Goal: Information Seeking & Learning: Learn about a topic

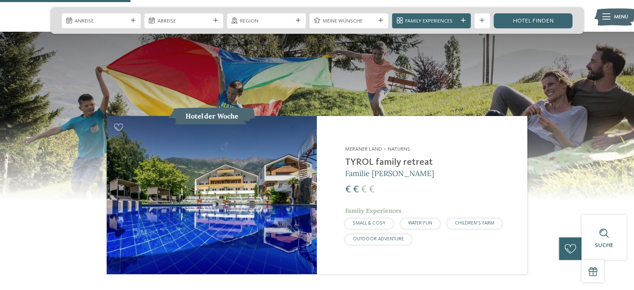
scroll to position [709, 0]
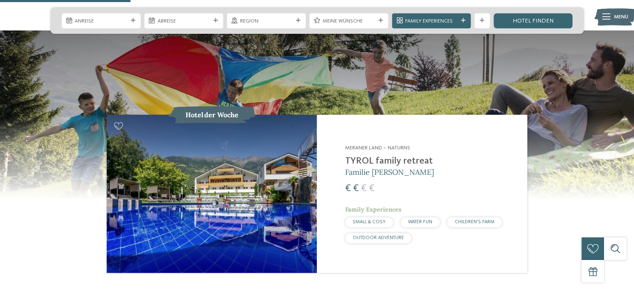
click at [226, 186] on img at bounding box center [212, 194] width 210 height 158
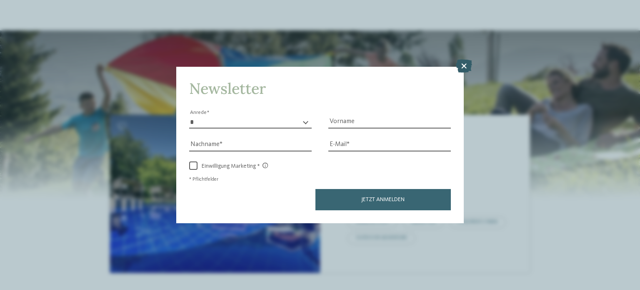
click at [464, 69] on icon at bounding box center [464, 65] width 16 height 13
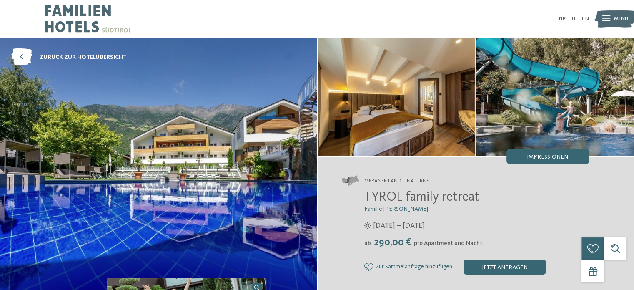
click at [163, 192] on img at bounding box center [158, 166] width 317 height 256
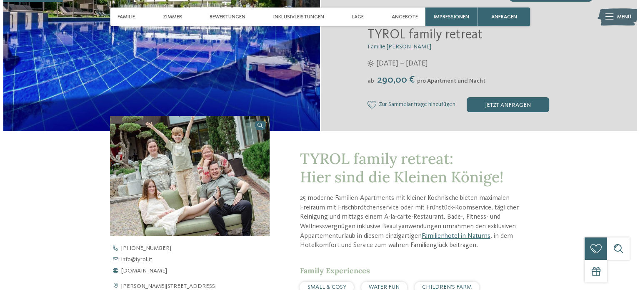
scroll to position [83, 0]
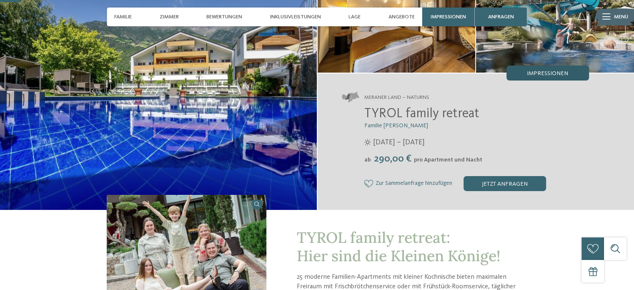
click at [534, 76] on div "Impressionen" at bounding box center [548, 72] width 83 height 15
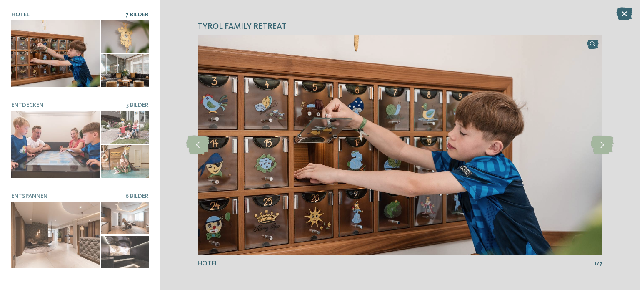
scroll to position [0, 0]
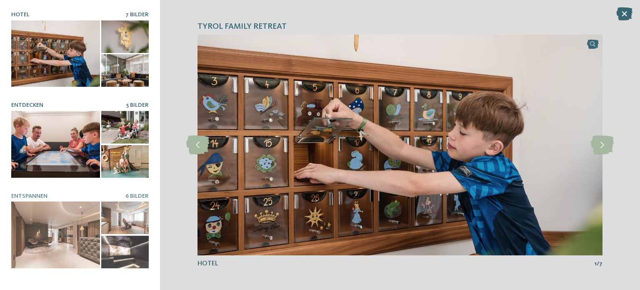
click at [64, 161] on div at bounding box center [55, 144] width 89 height 67
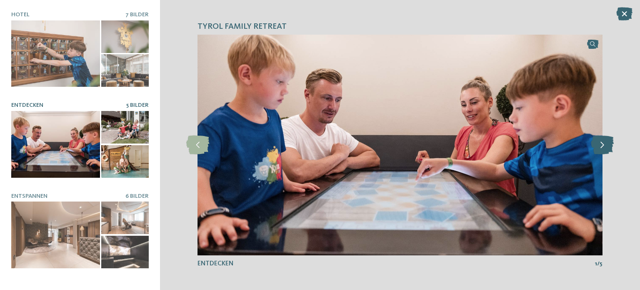
click at [605, 143] on icon at bounding box center [602, 145] width 23 height 19
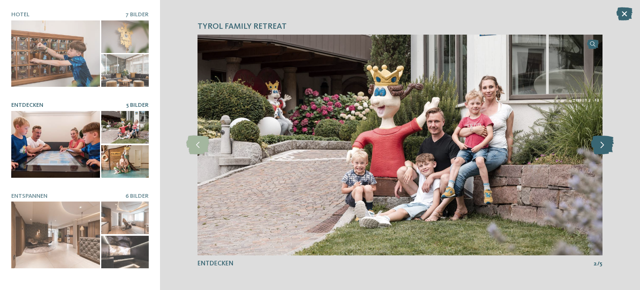
click at [605, 143] on icon at bounding box center [602, 145] width 23 height 19
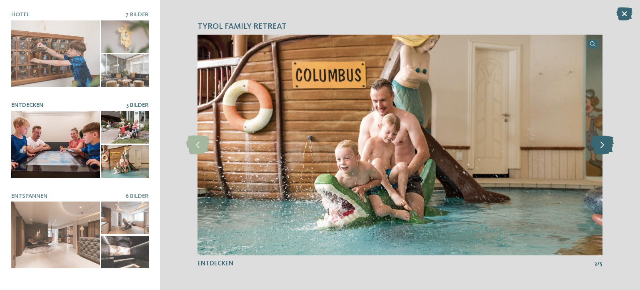
click at [605, 143] on icon at bounding box center [602, 145] width 23 height 19
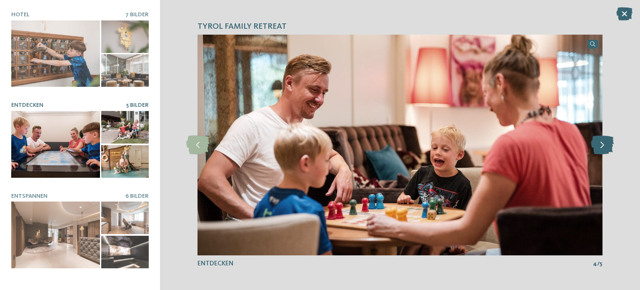
click at [605, 143] on icon at bounding box center [602, 145] width 23 height 19
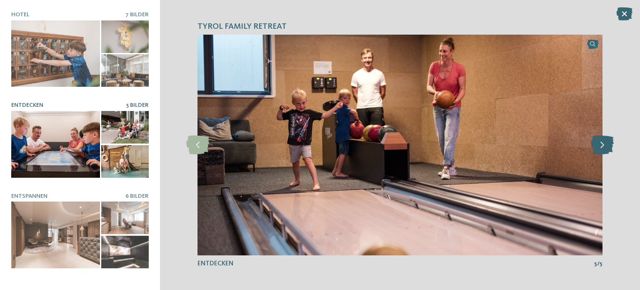
click at [605, 143] on icon at bounding box center [602, 145] width 23 height 19
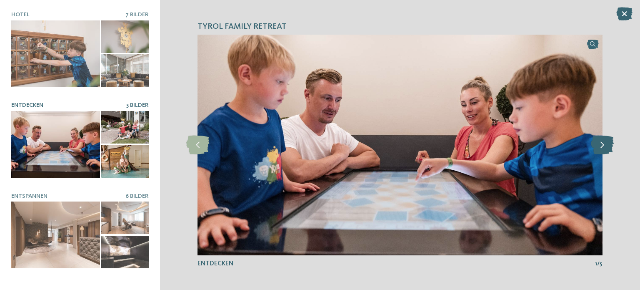
click at [605, 143] on icon at bounding box center [602, 145] width 23 height 19
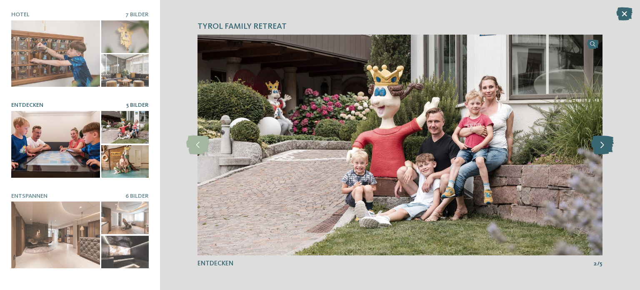
click at [605, 143] on icon at bounding box center [602, 145] width 23 height 19
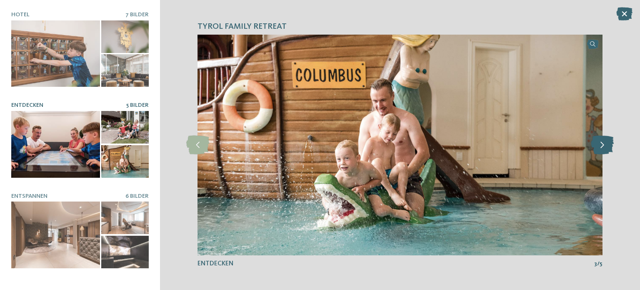
click at [605, 143] on icon at bounding box center [602, 145] width 23 height 19
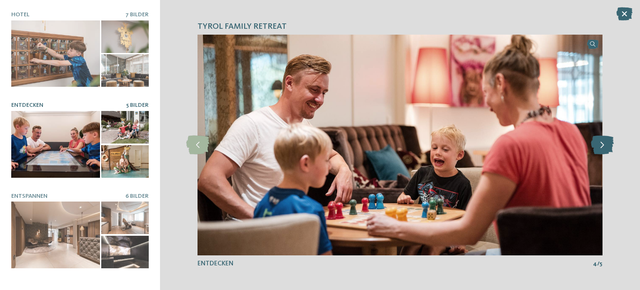
click at [605, 143] on icon at bounding box center [602, 145] width 23 height 19
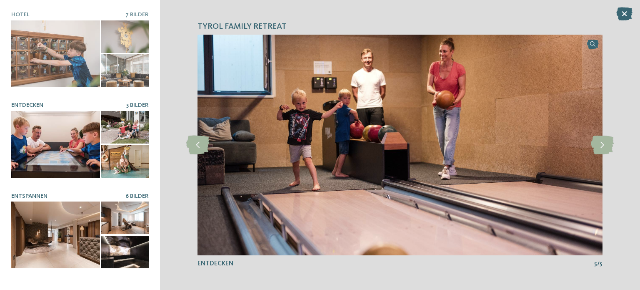
click at [48, 227] on div at bounding box center [55, 234] width 89 height 67
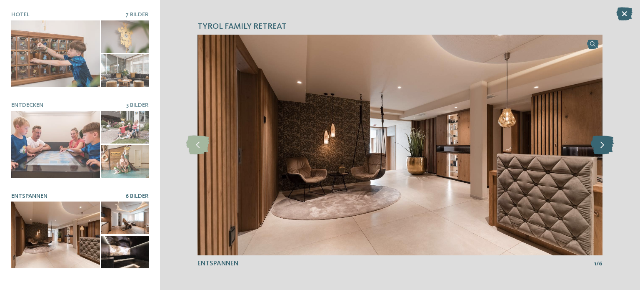
click at [598, 150] on icon at bounding box center [602, 145] width 23 height 19
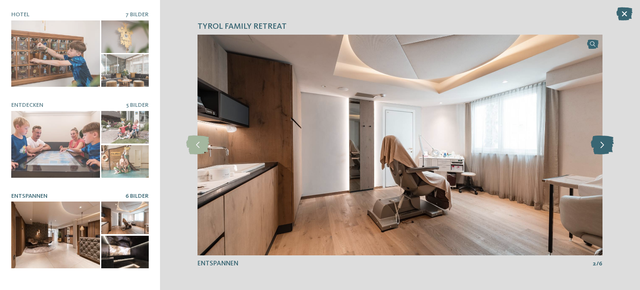
click at [598, 150] on icon at bounding box center [602, 145] width 23 height 19
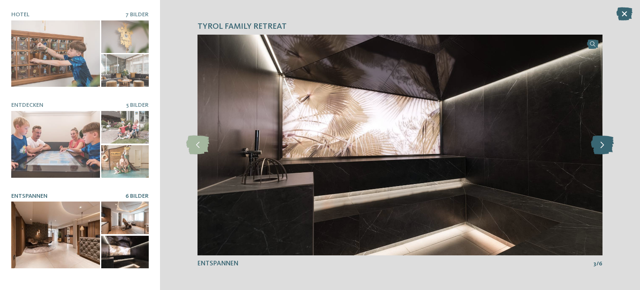
click at [598, 150] on icon at bounding box center [602, 145] width 23 height 19
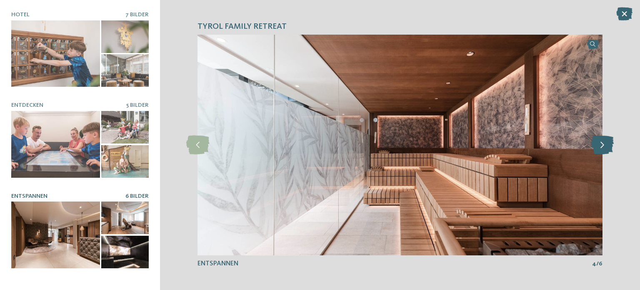
click at [598, 150] on icon at bounding box center [602, 145] width 23 height 19
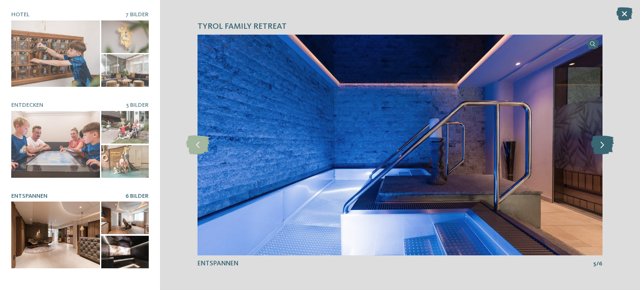
click at [598, 150] on icon at bounding box center [602, 145] width 23 height 19
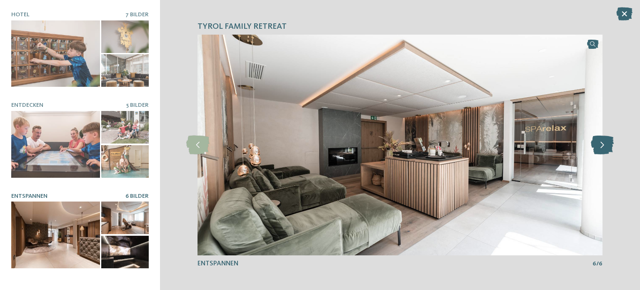
click at [598, 150] on icon at bounding box center [602, 145] width 23 height 19
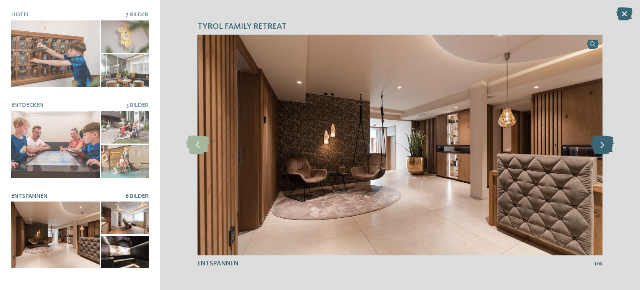
click at [598, 150] on icon at bounding box center [602, 145] width 23 height 19
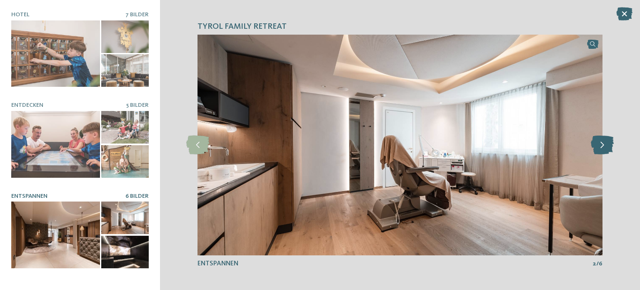
click at [598, 150] on icon at bounding box center [602, 145] width 23 height 19
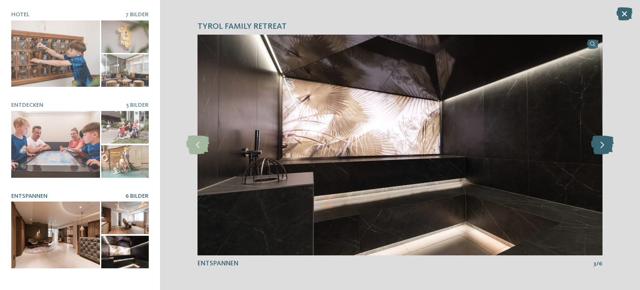
click at [598, 150] on icon at bounding box center [602, 145] width 23 height 19
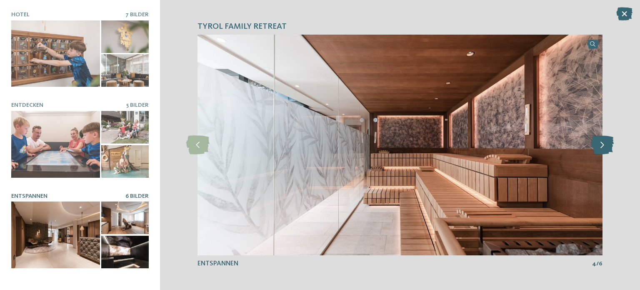
click at [598, 150] on icon at bounding box center [602, 145] width 23 height 19
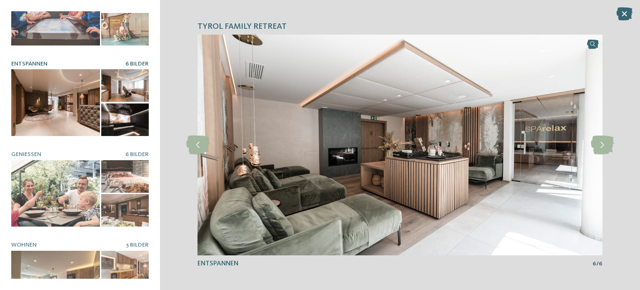
scroll to position [160, 0]
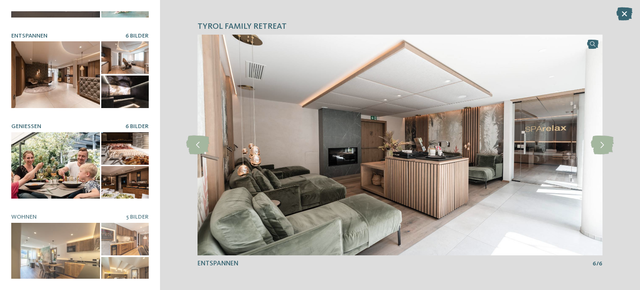
click at [58, 172] on div at bounding box center [55, 165] width 89 height 67
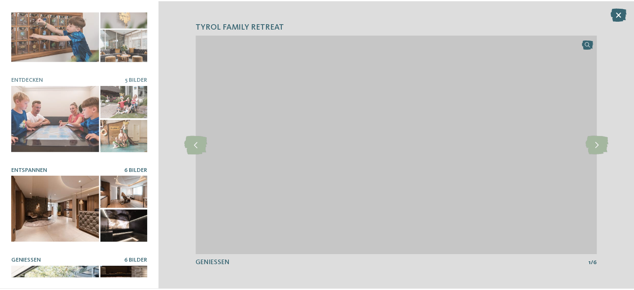
scroll to position [0, 0]
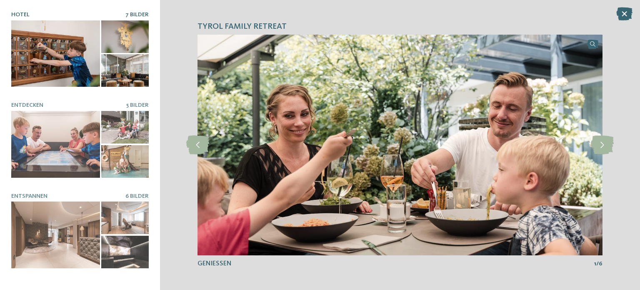
click at [58, 54] on div at bounding box center [55, 53] width 89 height 67
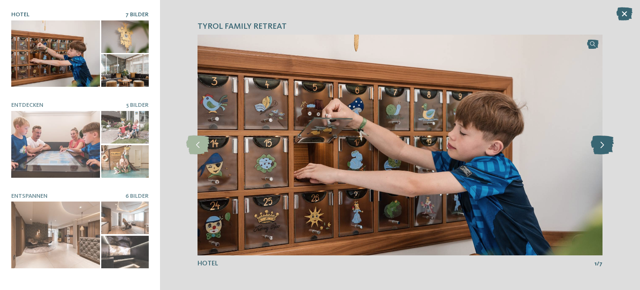
click at [614, 140] on icon at bounding box center [602, 145] width 23 height 19
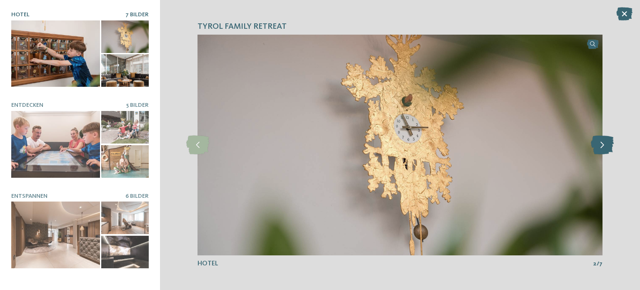
click at [610, 141] on icon at bounding box center [602, 145] width 23 height 19
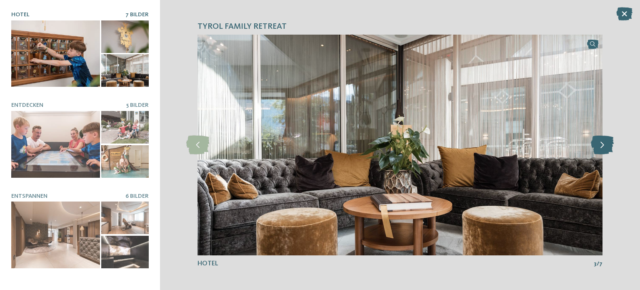
click at [608, 142] on icon at bounding box center [602, 145] width 23 height 19
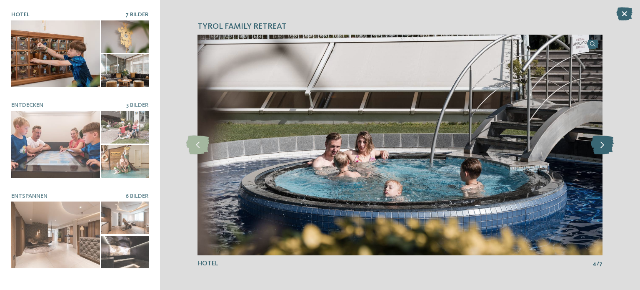
click at [608, 142] on icon at bounding box center [602, 145] width 23 height 19
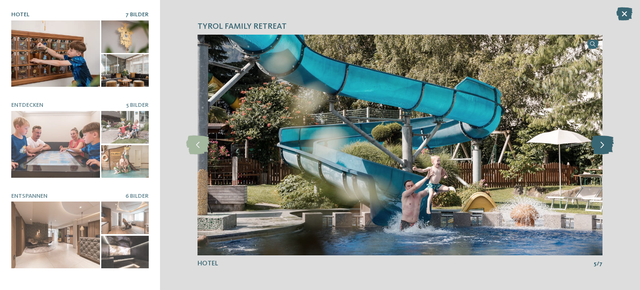
click at [607, 143] on icon at bounding box center [602, 145] width 23 height 19
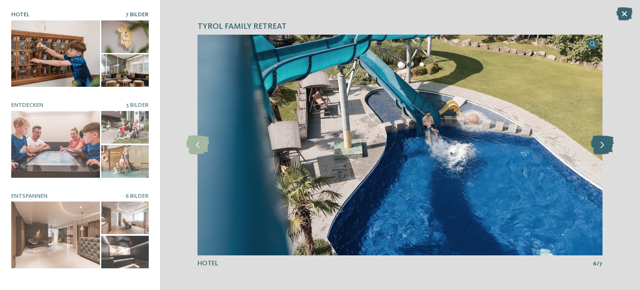
click at [607, 143] on icon at bounding box center [602, 145] width 23 height 19
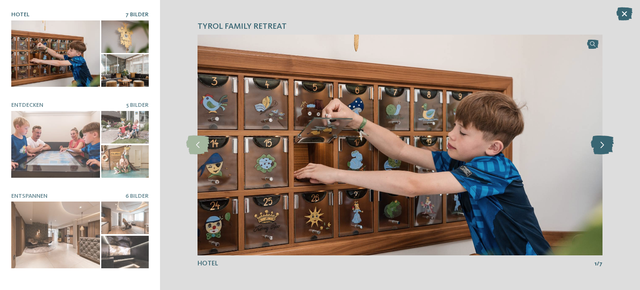
click at [607, 143] on icon at bounding box center [602, 145] width 23 height 19
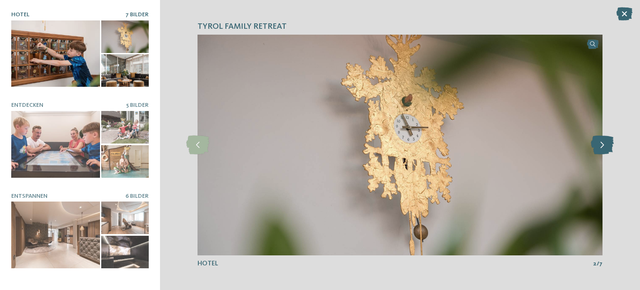
click at [607, 143] on icon at bounding box center [602, 145] width 23 height 19
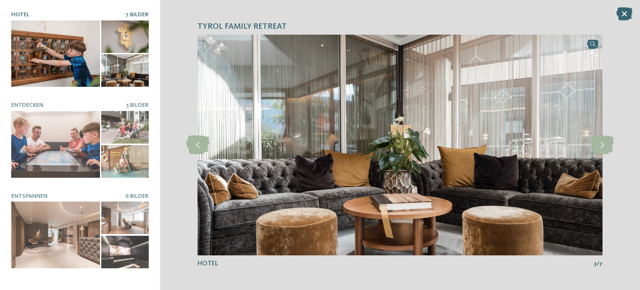
drag, startPoint x: 627, startPoint y: 15, endPoint x: 620, endPoint y: 17, distance: 7.0
click at [627, 15] on icon at bounding box center [625, 13] width 16 height 13
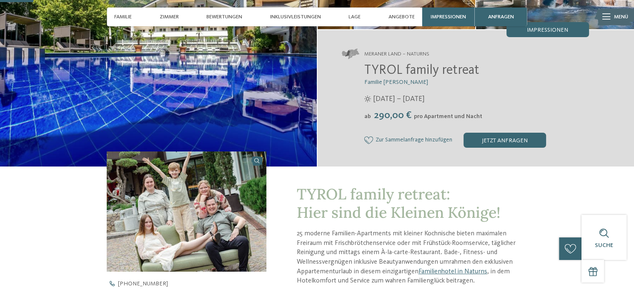
scroll to position [167, 0]
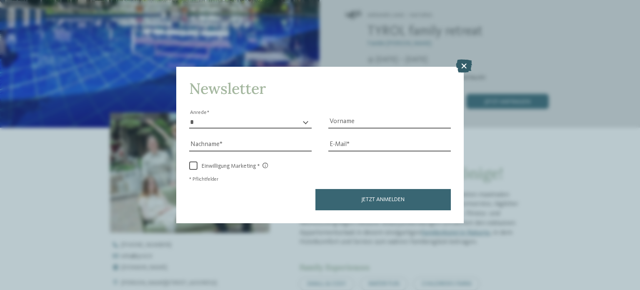
click at [464, 65] on icon at bounding box center [464, 65] width 16 height 13
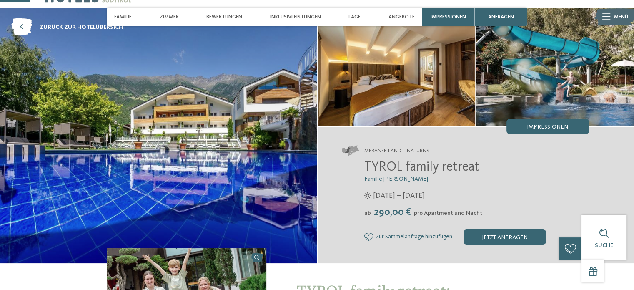
scroll to position [0, 0]
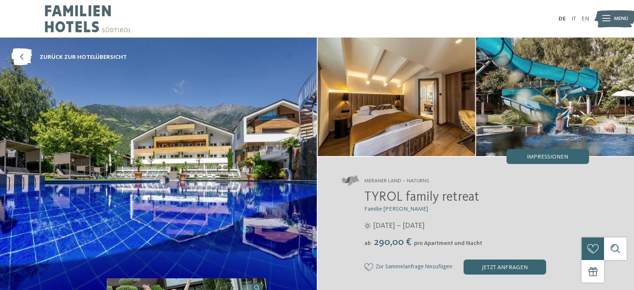
click at [419, 190] on h2 "TYROL family retreat" at bounding box center [476, 198] width 225 height 16
click at [395, 186] on div "Meraner Land – Naturns TYROL family retreat Familie Brunner ab" at bounding box center [476, 225] width 317 height 136
click at [399, 181] on span "Meraner Land – Naturns" at bounding box center [396, 181] width 65 height 8
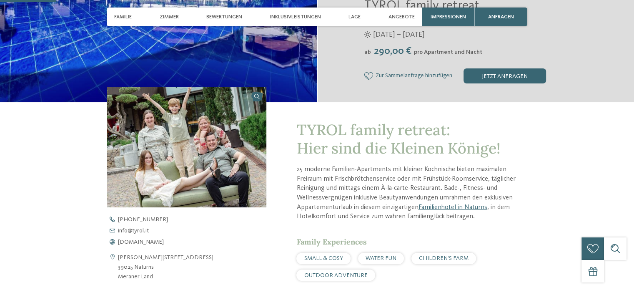
scroll to position [250, 0]
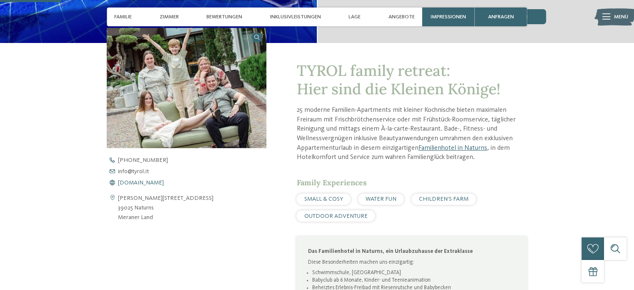
click at [142, 184] on span "www.tyrol.it" at bounding box center [141, 183] width 46 height 6
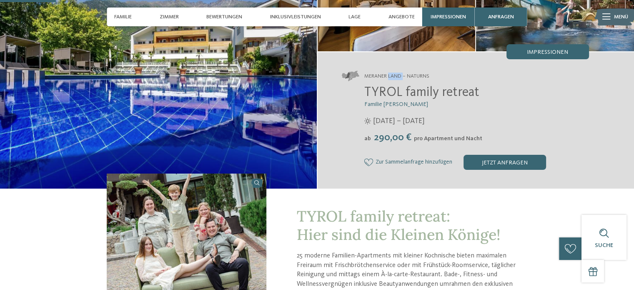
scroll to position [0, 0]
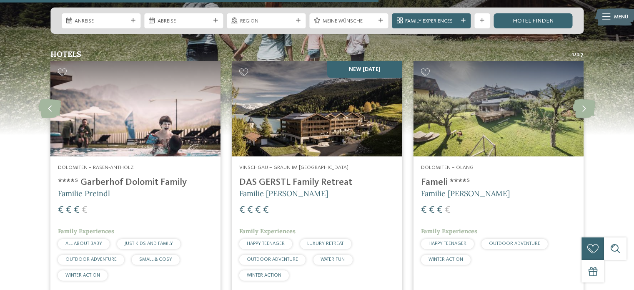
scroll to position [1876, 0]
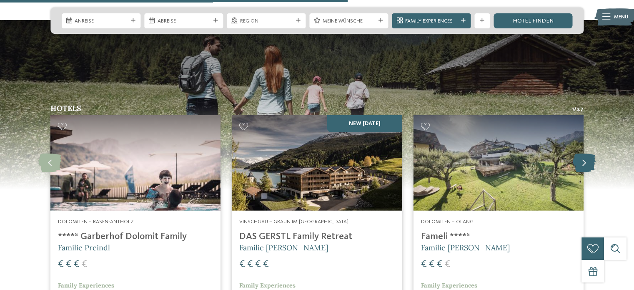
click at [579, 153] on icon at bounding box center [584, 162] width 23 height 19
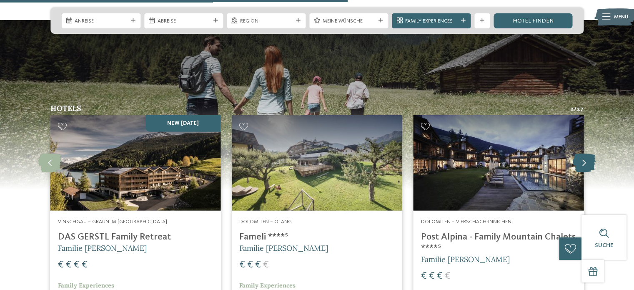
click at [580, 153] on icon at bounding box center [584, 162] width 23 height 19
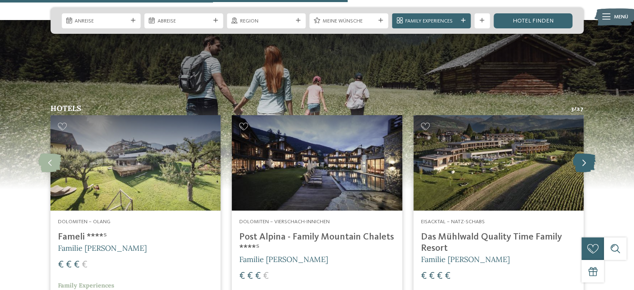
click at [580, 153] on icon at bounding box center [584, 162] width 23 height 19
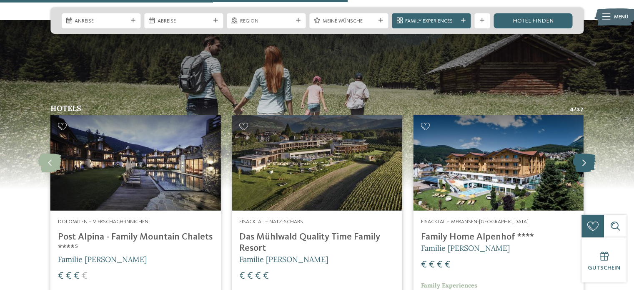
click at [580, 153] on icon at bounding box center [584, 162] width 23 height 19
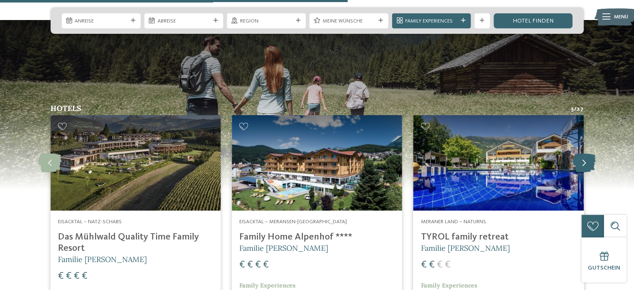
click at [584, 153] on icon at bounding box center [584, 162] width 23 height 19
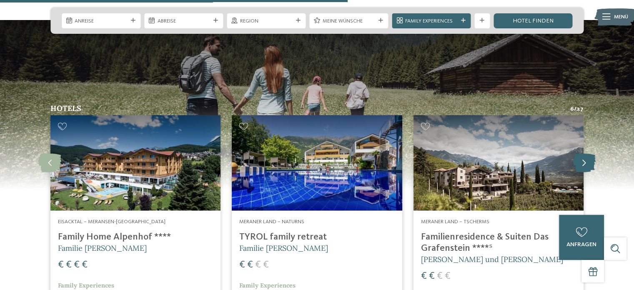
click at [584, 153] on icon at bounding box center [584, 162] width 23 height 19
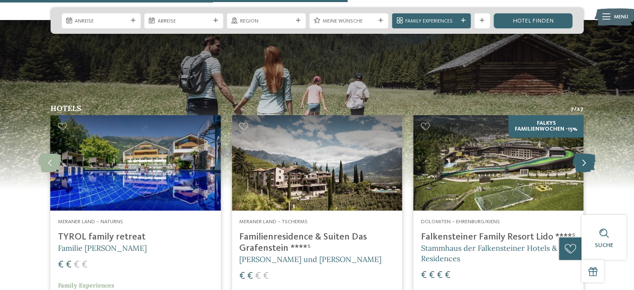
click at [584, 153] on icon at bounding box center [584, 162] width 23 height 19
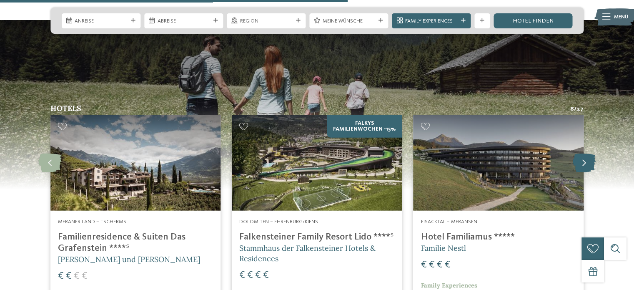
click at [584, 153] on icon at bounding box center [584, 162] width 23 height 19
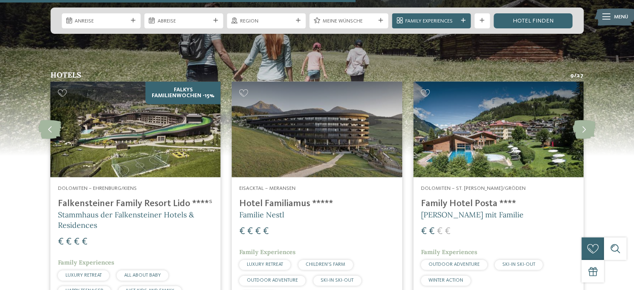
scroll to position [1918, 0]
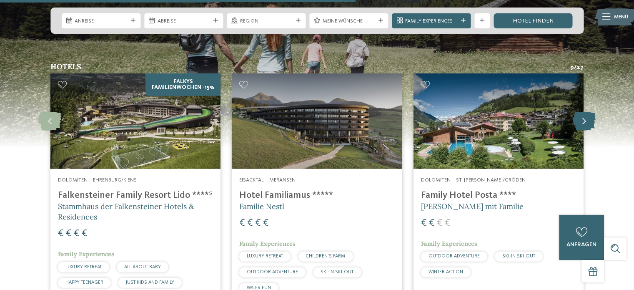
click at [582, 112] on icon at bounding box center [584, 121] width 23 height 19
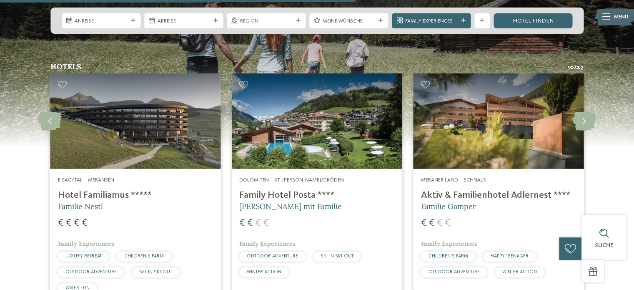
click at [342, 113] on img at bounding box center [317, 121] width 170 height 96
click at [507, 123] on img at bounding box center [499, 121] width 170 height 96
click at [588, 112] on icon at bounding box center [584, 121] width 23 height 19
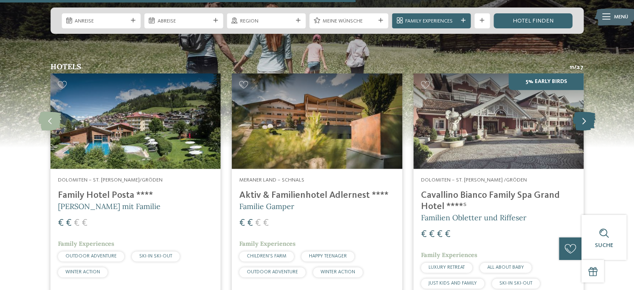
click at [584, 112] on icon at bounding box center [584, 121] width 23 height 19
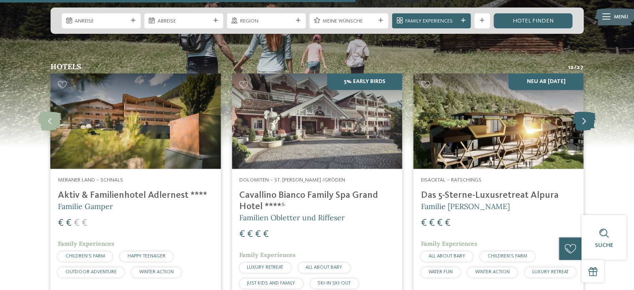
click at [584, 112] on icon at bounding box center [584, 121] width 23 height 19
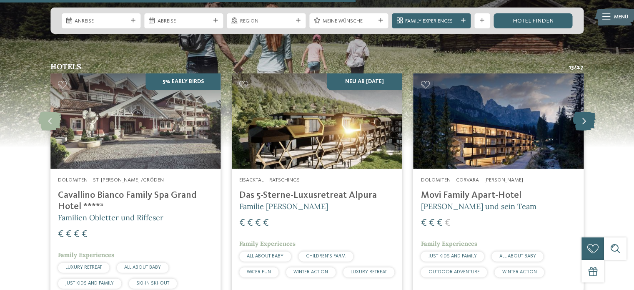
click at [584, 112] on icon at bounding box center [584, 121] width 23 height 19
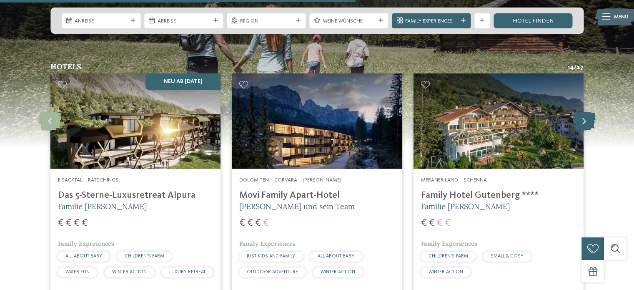
click at [584, 112] on icon at bounding box center [584, 121] width 23 height 19
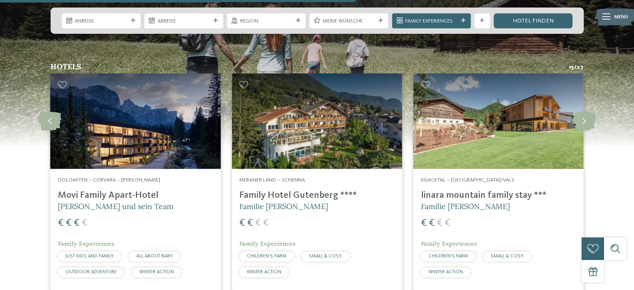
click at [486, 105] on img at bounding box center [499, 121] width 170 height 96
click at [582, 112] on icon at bounding box center [584, 121] width 23 height 19
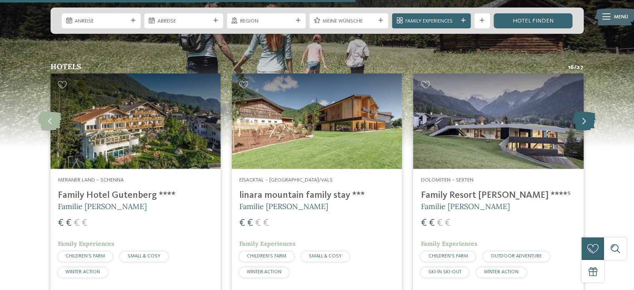
click at [580, 112] on icon at bounding box center [584, 121] width 23 height 19
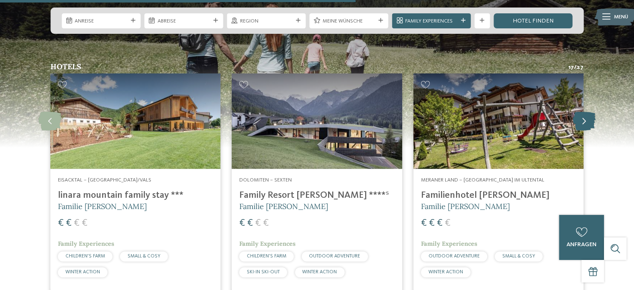
click at [583, 112] on icon at bounding box center [584, 121] width 23 height 19
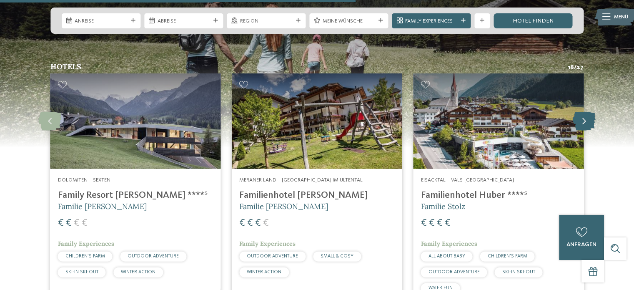
click at [583, 112] on icon at bounding box center [584, 121] width 23 height 19
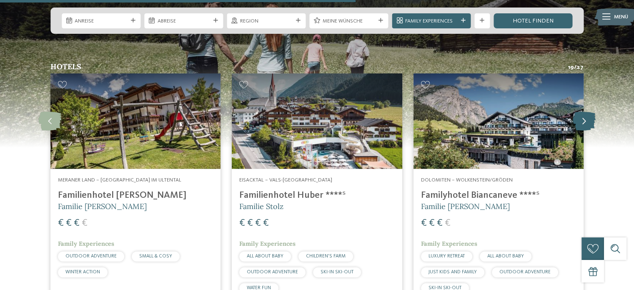
click at [583, 112] on icon at bounding box center [584, 121] width 23 height 19
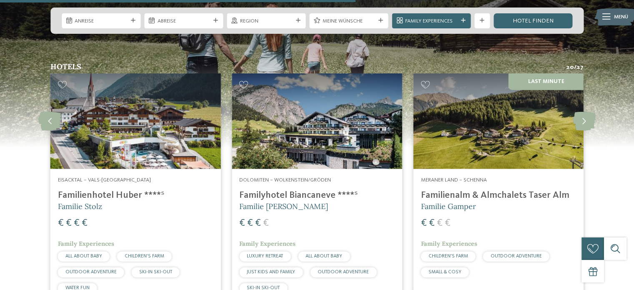
click at [490, 113] on img at bounding box center [499, 121] width 170 height 96
click at [579, 112] on icon at bounding box center [584, 121] width 23 height 19
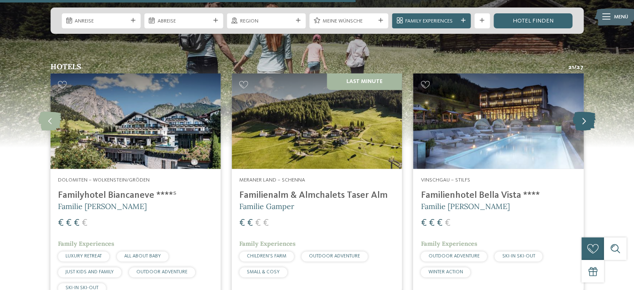
click at [580, 112] on icon at bounding box center [584, 121] width 23 height 19
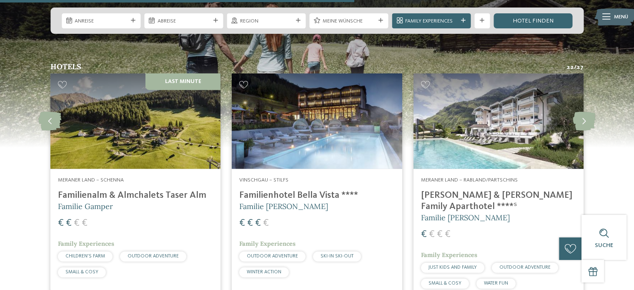
scroll to position [1876, 0]
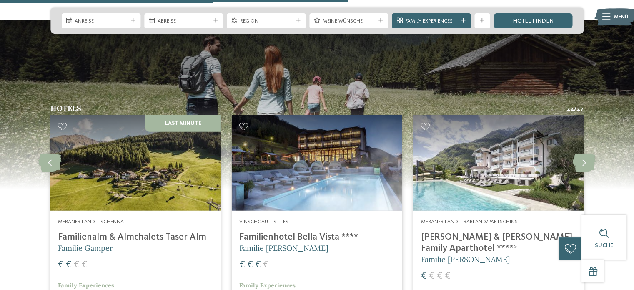
click at [491, 165] on img at bounding box center [499, 163] width 170 height 96
click at [587, 153] on icon at bounding box center [584, 162] width 23 height 19
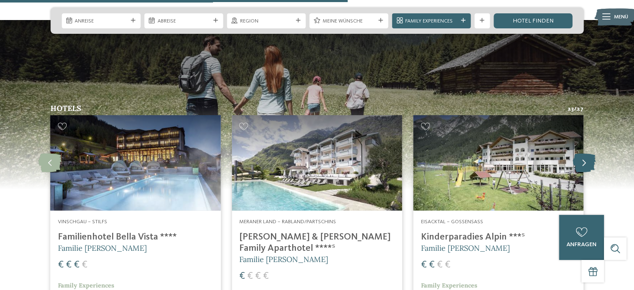
click at [587, 153] on icon at bounding box center [584, 162] width 23 height 19
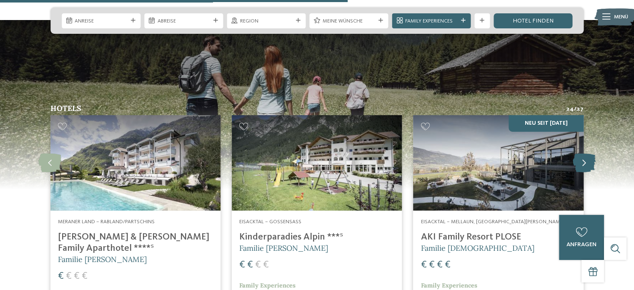
click at [587, 153] on icon at bounding box center [584, 162] width 23 height 19
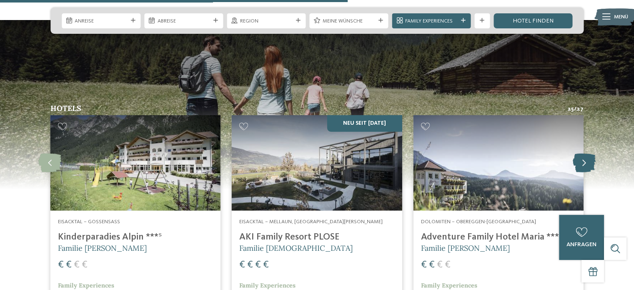
click at [587, 153] on icon at bounding box center [584, 162] width 23 height 19
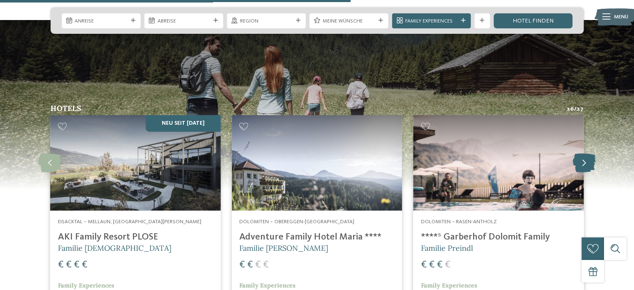
scroll to position [1918, 0]
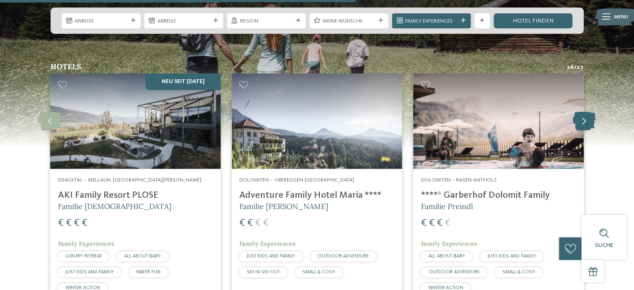
click at [589, 112] on icon at bounding box center [584, 121] width 23 height 19
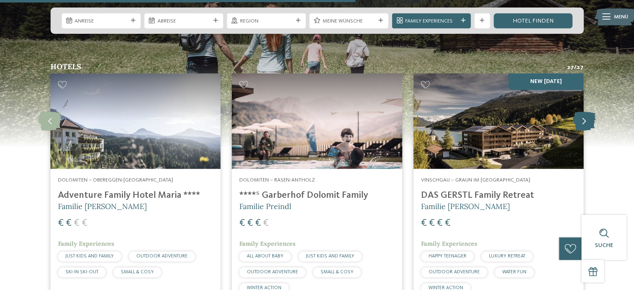
click at [589, 112] on icon at bounding box center [584, 121] width 23 height 19
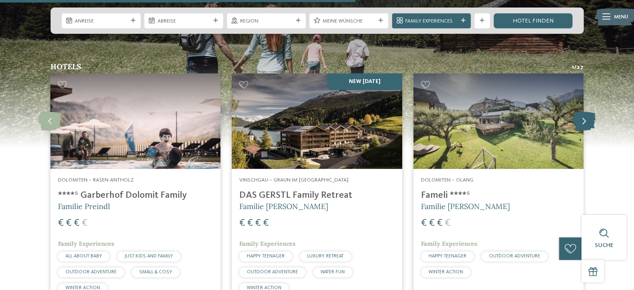
click at [589, 112] on icon at bounding box center [584, 121] width 23 height 19
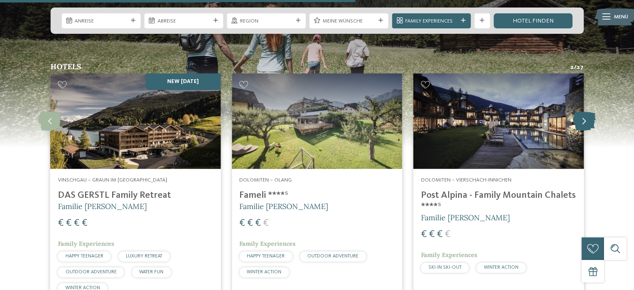
click at [589, 112] on icon at bounding box center [584, 121] width 23 height 19
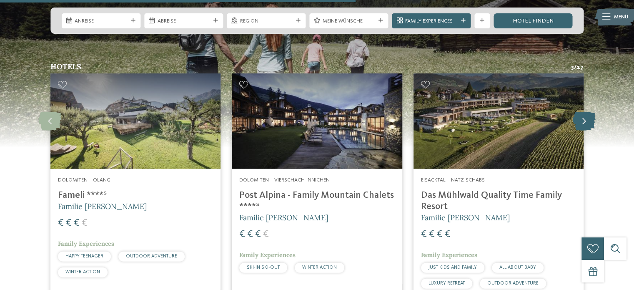
click at [580, 112] on icon at bounding box center [584, 121] width 23 height 19
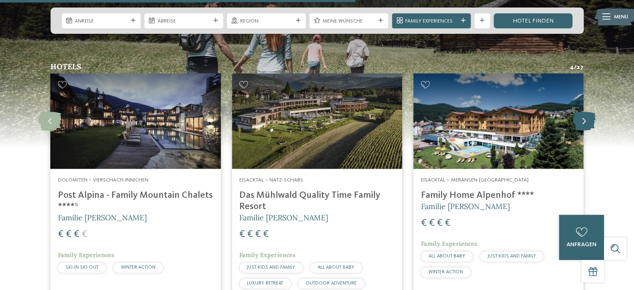
click at [580, 112] on icon at bounding box center [584, 121] width 23 height 19
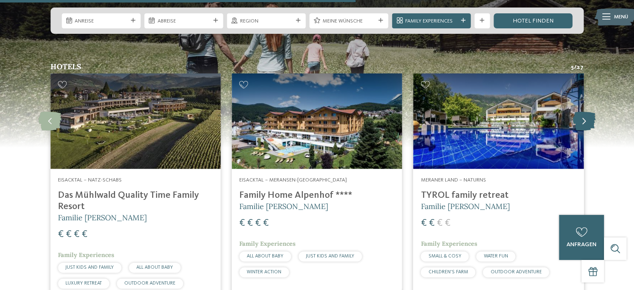
click at [580, 112] on icon at bounding box center [584, 121] width 23 height 19
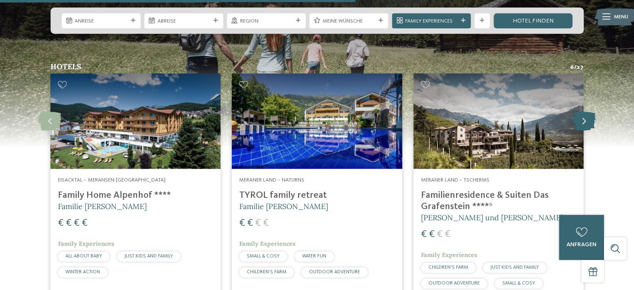
click at [580, 112] on icon at bounding box center [584, 121] width 23 height 19
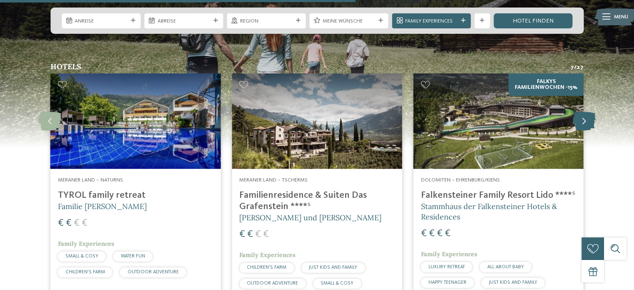
click at [580, 112] on icon at bounding box center [584, 121] width 23 height 19
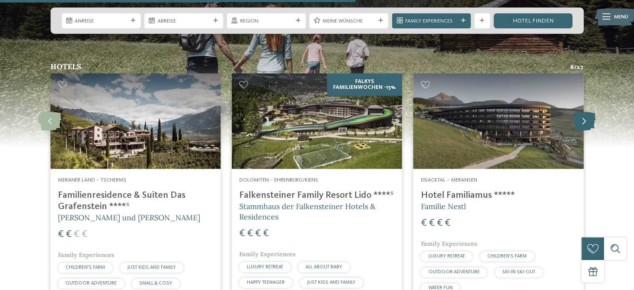
click at [580, 112] on icon at bounding box center [584, 121] width 23 height 19
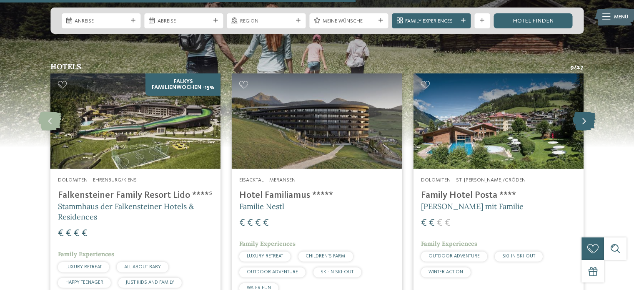
click at [580, 112] on icon at bounding box center [584, 121] width 23 height 19
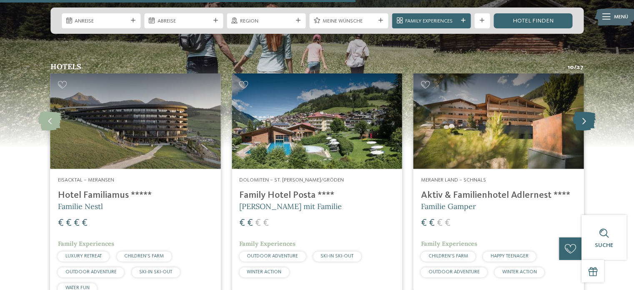
click at [580, 112] on icon at bounding box center [584, 121] width 23 height 19
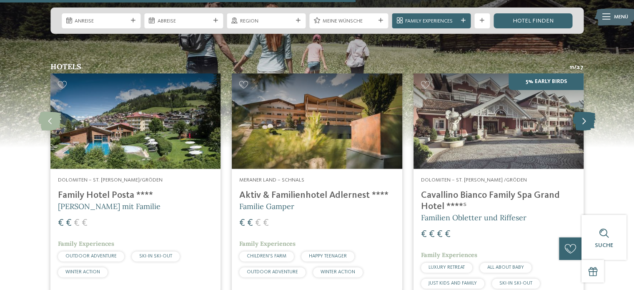
click at [580, 112] on icon at bounding box center [584, 121] width 23 height 19
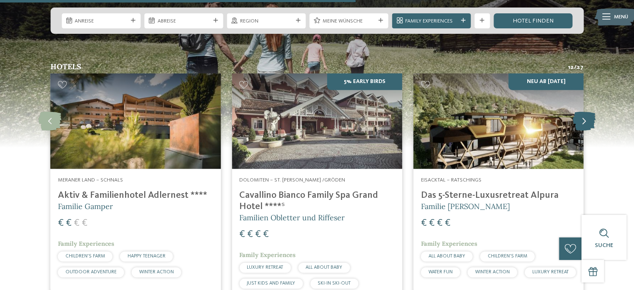
click at [580, 112] on icon at bounding box center [584, 121] width 23 height 19
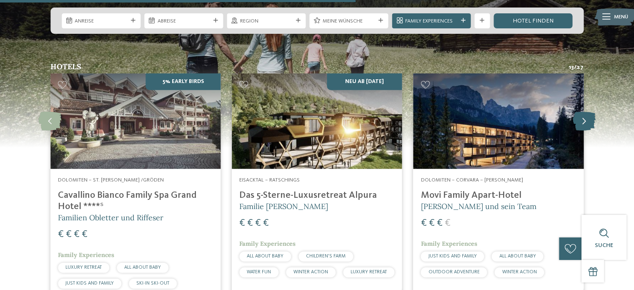
click at [580, 112] on icon at bounding box center [584, 121] width 23 height 19
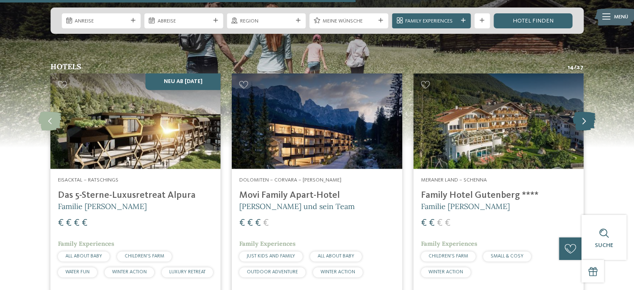
click at [580, 112] on icon at bounding box center [584, 121] width 23 height 19
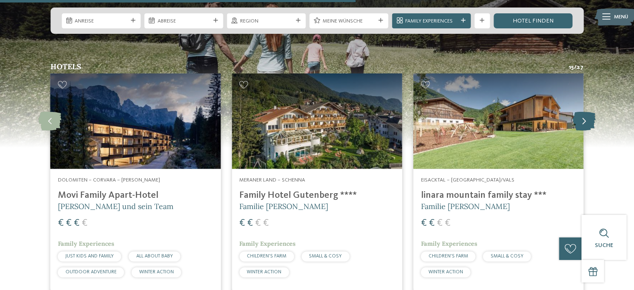
click at [580, 112] on icon at bounding box center [584, 121] width 23 height 19
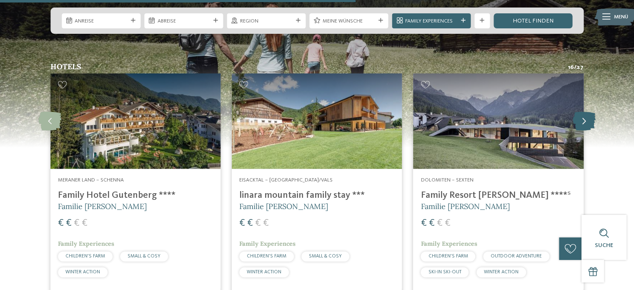
click at [580, 112] on icon at bounding box center [584, 121] width 23 height 19
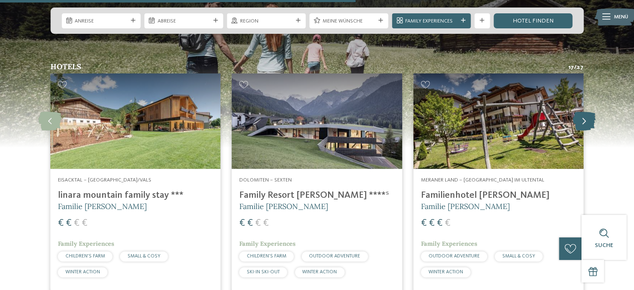
click at [580, 112] on icon at bounding box center [584, 121] width 23 height 19
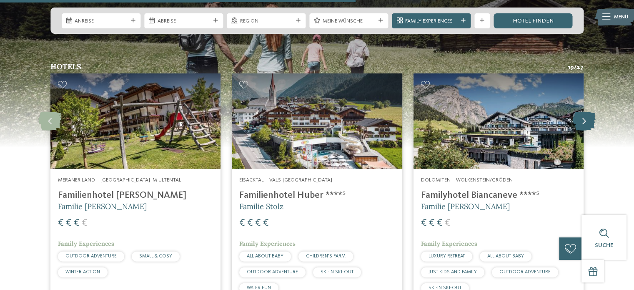
click at [580, 112] on icon at bounding box center [584, 121] width 23 height 19
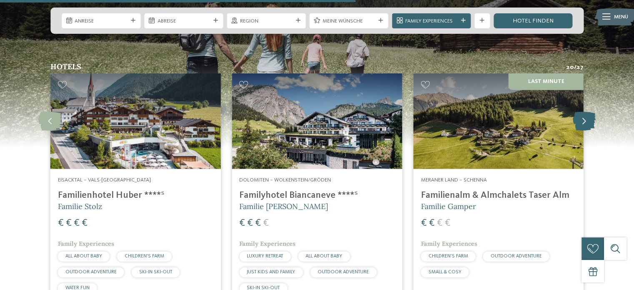
click at [580, 112] on icon at bounding box center [584, 121] width 23 height 19
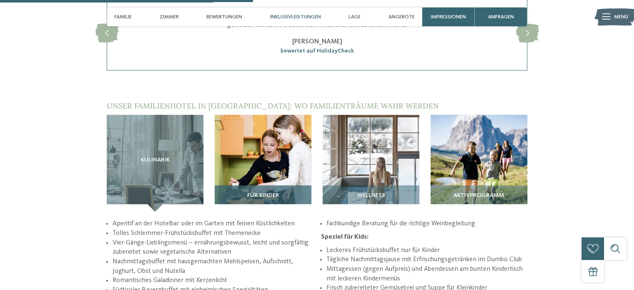
scroll to position [1042, 0]
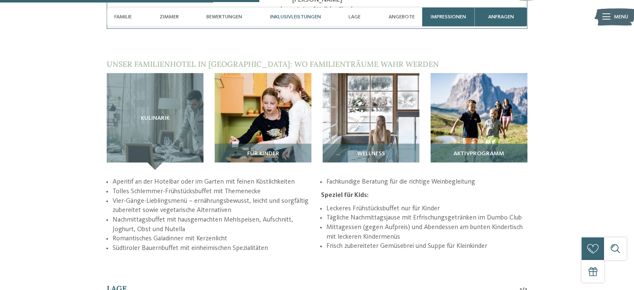
click at [495, 121] on img at bounding box center [479, 121] width 97 height 97
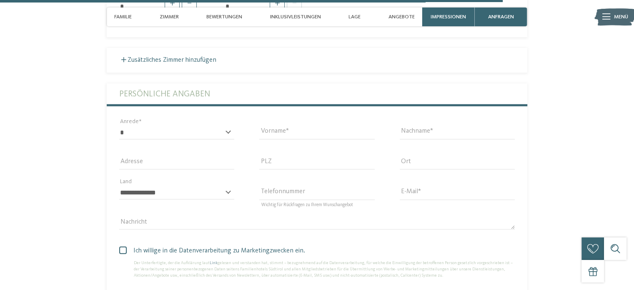
scroll to position [1834, 0]
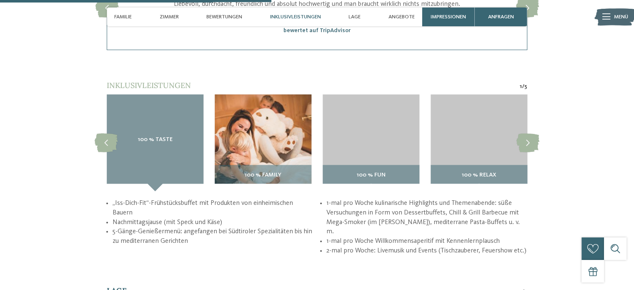
scroll to position [1126, 0]
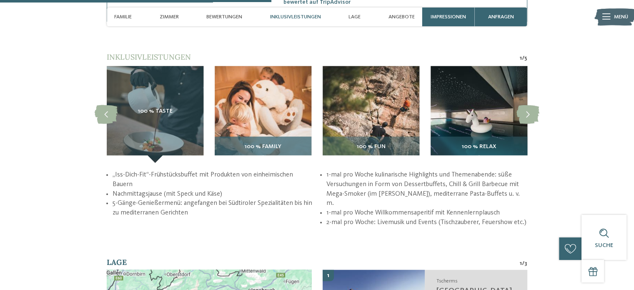
click at [263, 123] on img at bounding box center [263, 114] width 97 height 97
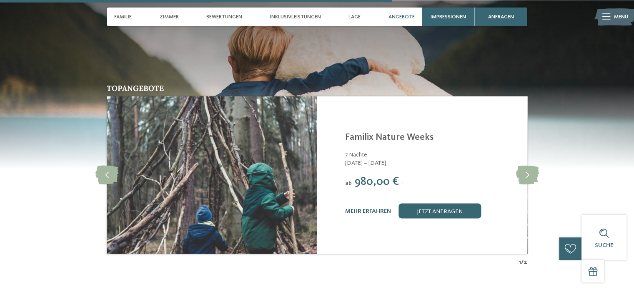
scroll to position [1668, 0]
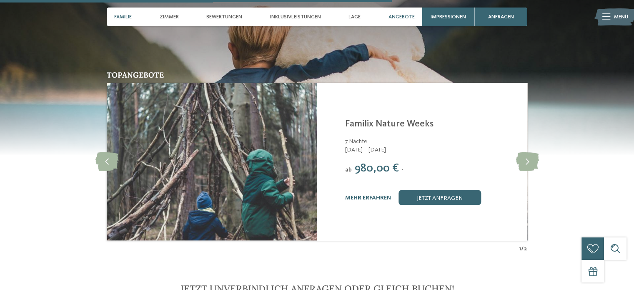
click at [129, 15] on span "Familie" at bounding box center [123, 17] width 18 height 6
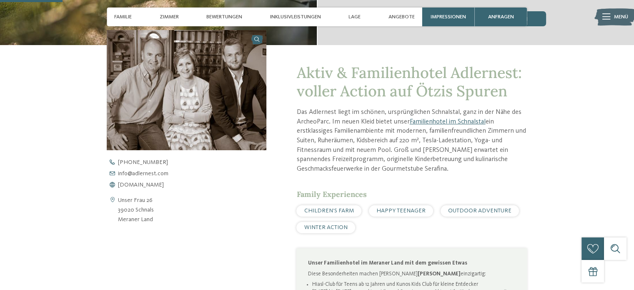
scroll to position [247, 0]
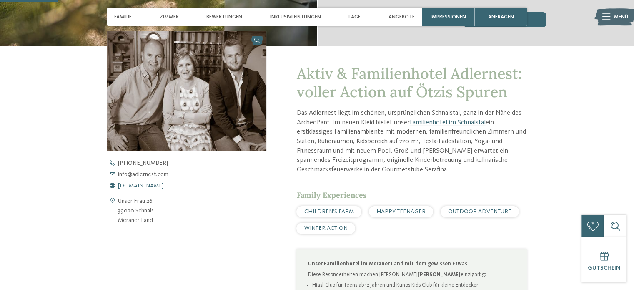
click at [157, 185] on span "www.adlernest.com" at bounding box center [141, 186] width 46 height 6
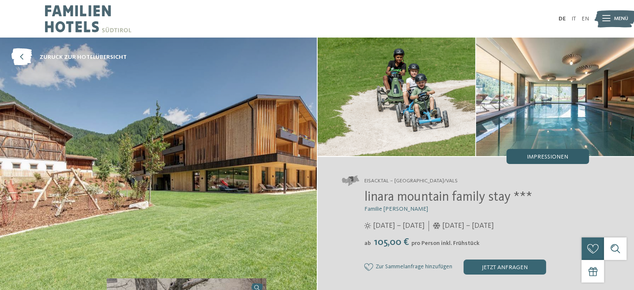
click at [552, 154] on span "Impressionen" at bounding box center [547, 157] width 41 height 6
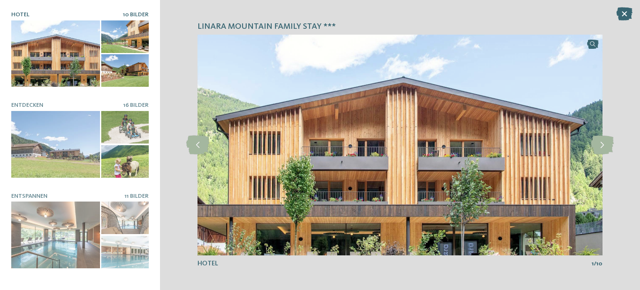
click at [53, 60] on div at bounding box center [55, 53] width 89 height 67
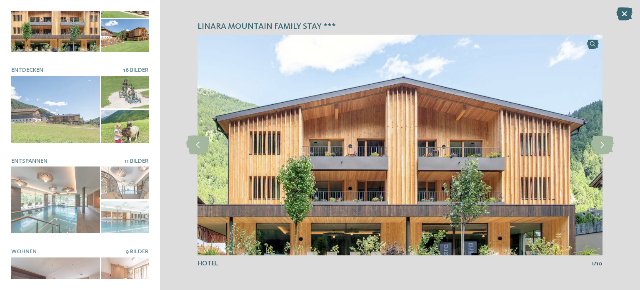
scroll to position [125, 0]
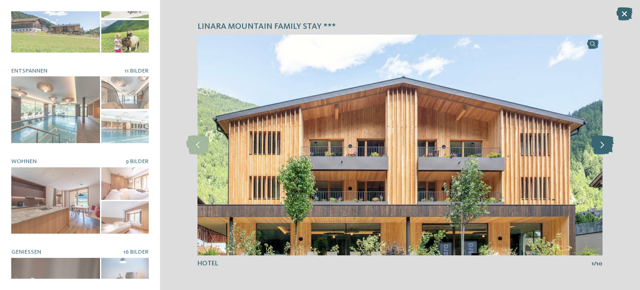
click at [602, 145] on icon at bounding box center [602, 145] width 23 height 19
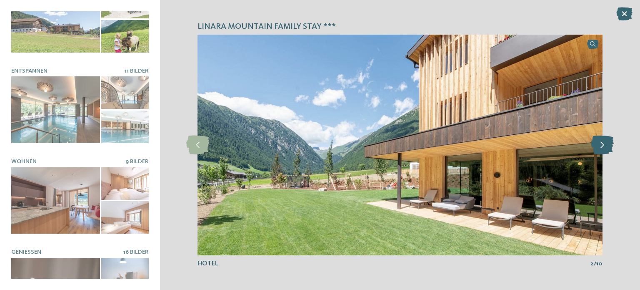
click at [602, 145] on icon at bounding box center [602, 145] width 23 height 19
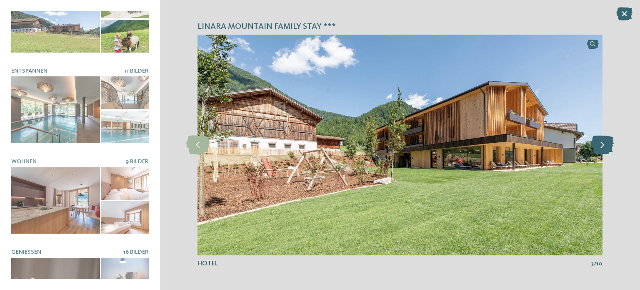
click at [602, 145] on icon at bounding box center [602, 145] width 23 height 19
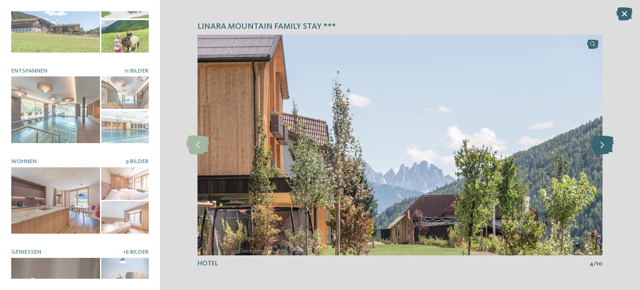
click at [602, 145] on icon at bounding box center [602, 145] width 23 height 19
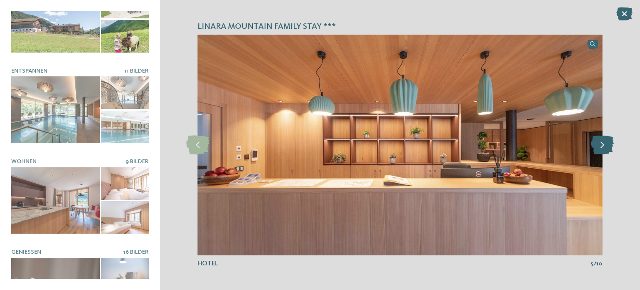
click at [602, 145] on icon at bounding box center [602, 145] width 23 height 19
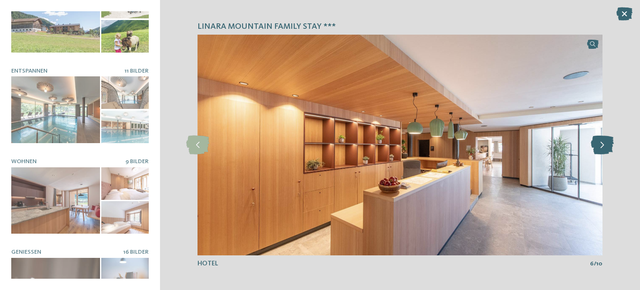
click at [602, 145] on icon at bounding box center [602, 145] width 23 height 19
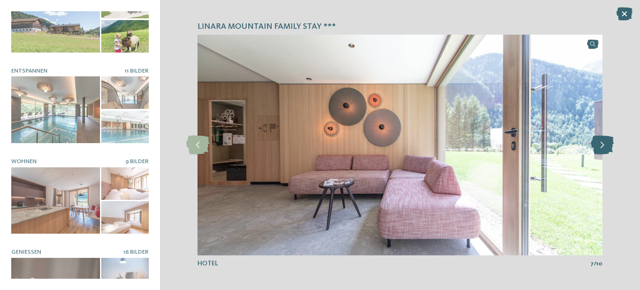
click at [602, 145] on icon at bounding box center [602, 145] width 23 height 19
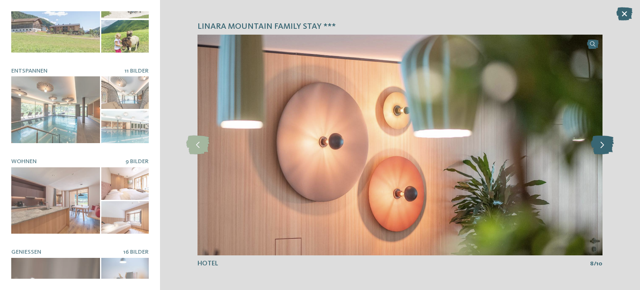
click at [602, 145] on icon at bounding box center [602, 145] width 23 height 19
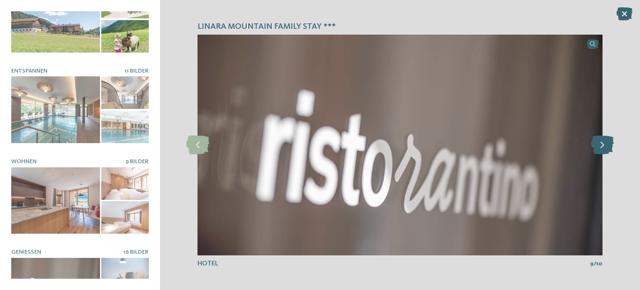
click at [602, 145] on icon at bounding box center [602, 145] width 23 height 19
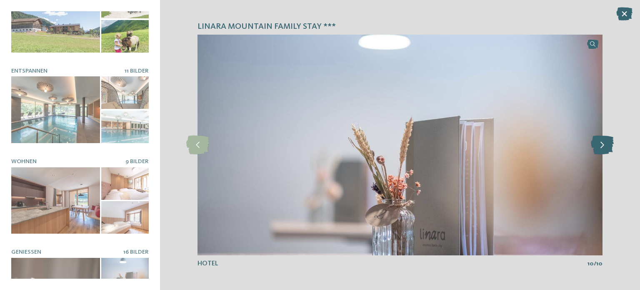
click at [602, 145] on icon at bounding box center [602, 145] width 23 height 19
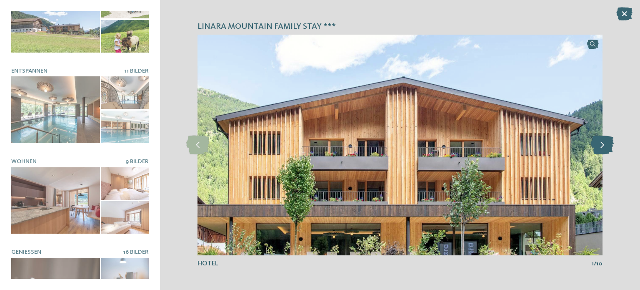
click at [602, 145] on icon at bounding box center [602, 145] width 23 height 19
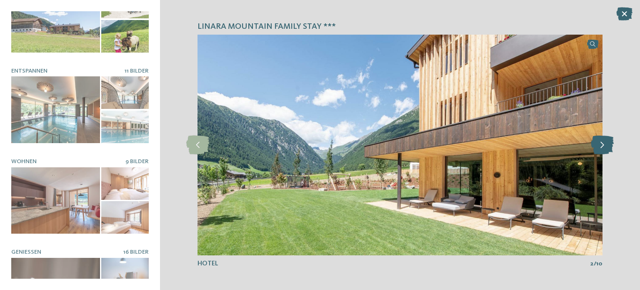
click at [602, 145] on icon at bounding box center [602, 145] width 23 height 19
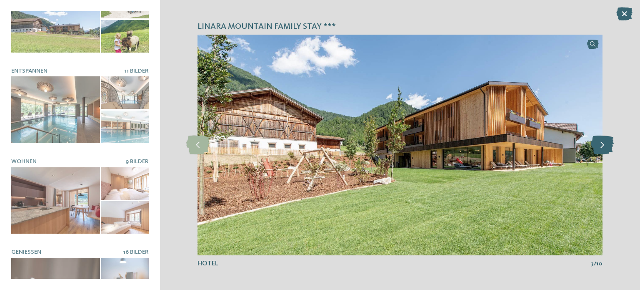
click at [602, 145] on icon at bounding box center [602, 145] width 23 height 19
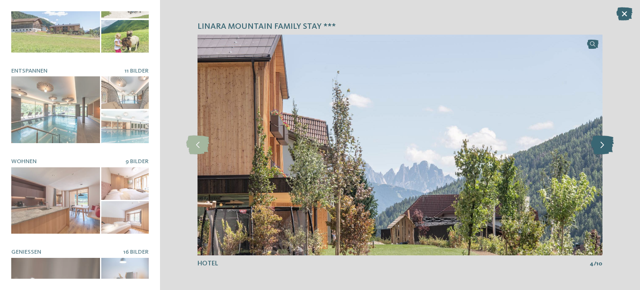
click at [602, 145] on icon at bounding box center [602, 145] width 23 height 19
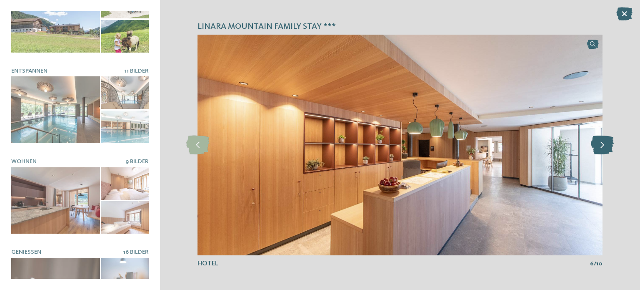
click at [602, 145] on icon at bounding box center [602, 145] width 23 height 19
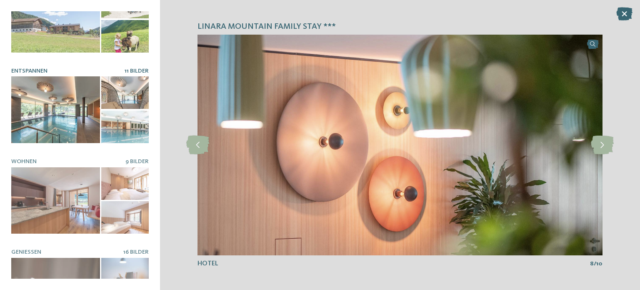
click at [45, 110] on div at bounding box center [55, 109] width 89 height 67
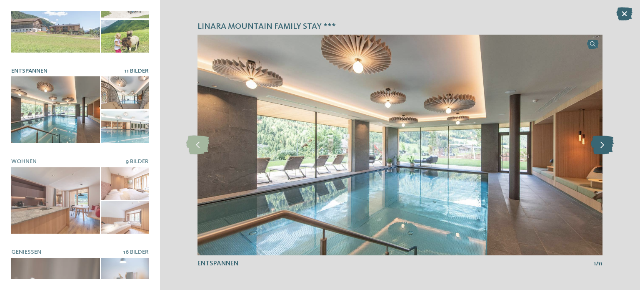
click at [601, 142] on icon at bounding box center [602, 145] width 23 height 19
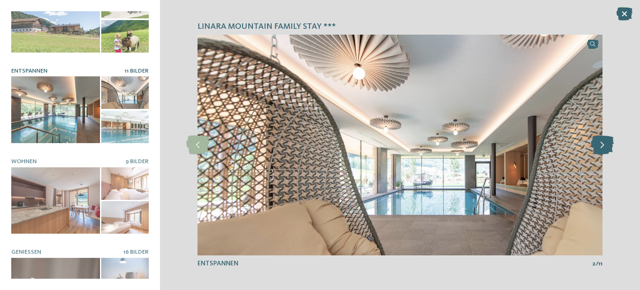
click at [601, 142] on icon at bounding box center [602, 145] width 23 height 19
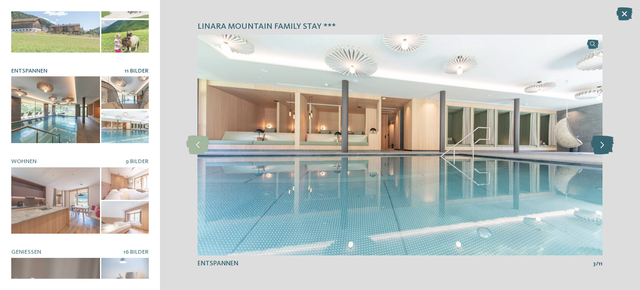
click at [601, 142] on icon at bounding box center [602, 145] width 23 height 19
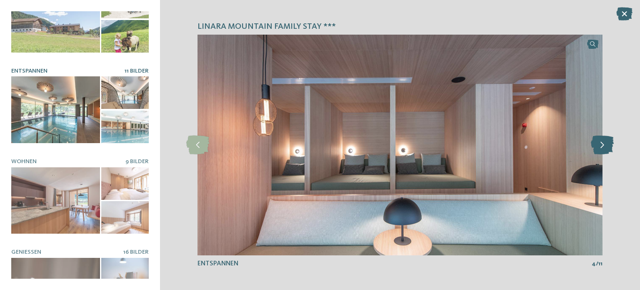
click at [601, 142] on icon at bounding box center [602, 145] width 23 height 19
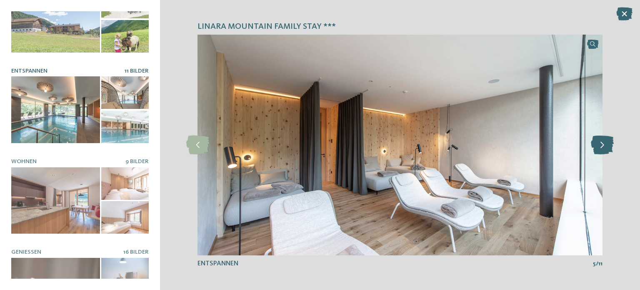
click at [601, 142] on icon at bounding box center [602, 145] width 23 height 19
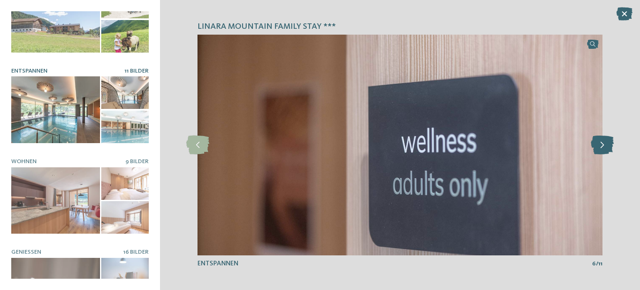
click at [601, 142] on icon at bounding box center [602, 145] width 23 height 19
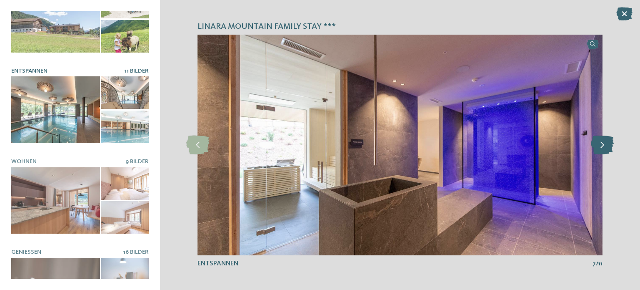
click at [601, 142] on icon at bounding box center [602, 145] width 23 height 19
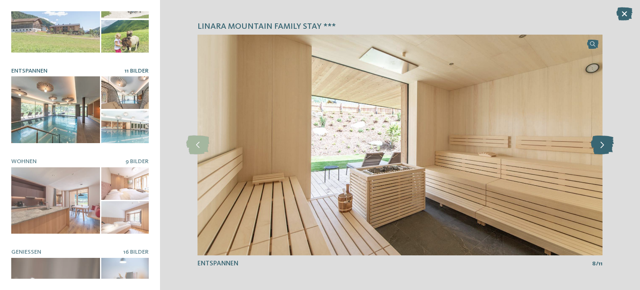
click at [601, 142] on icon at bounding box center [602, 145] width 23 height 19
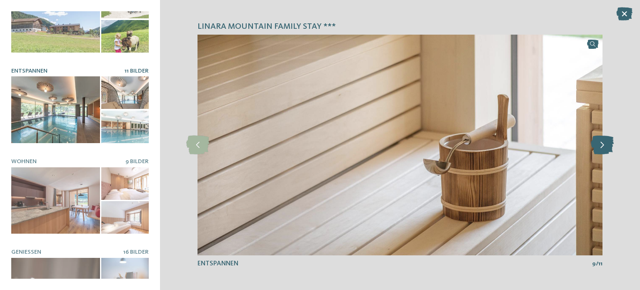
click at [601, 142] on icon at bounding box center [602, 145] width 23 height 19
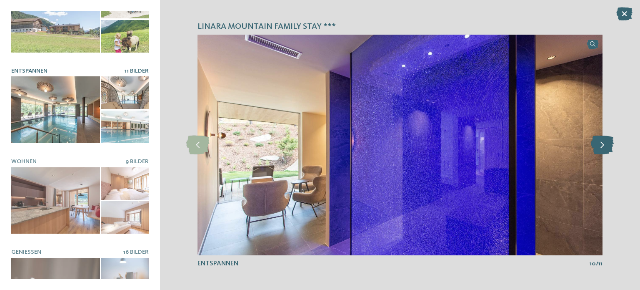
click at [601, 142] on icon at bounding box center [602, 145] width 23 height 19
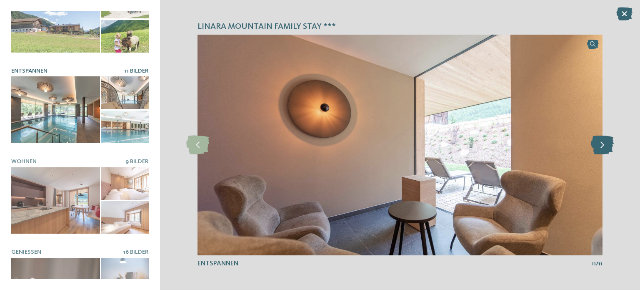
click at [601, 142] on icon at bounding box center [602, 145] width 23 height 19
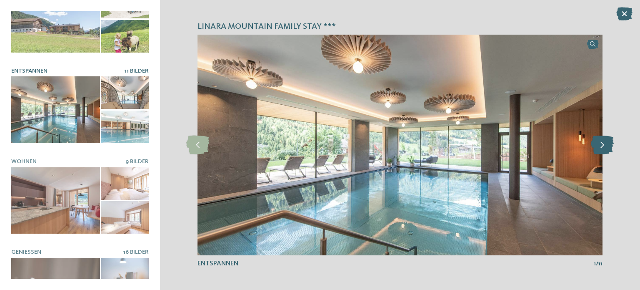
click at [601, 142] on icon at bounding box center [602, 145] width 23 height 19
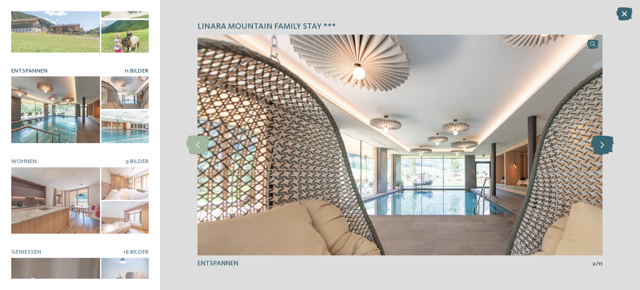
click at [601, 142] on icon at bounding box center [602, 145] width 23 height 19
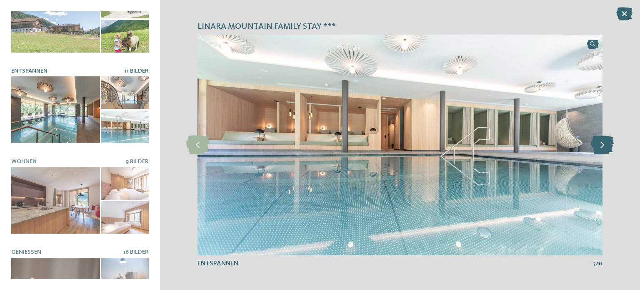
click at [601, 142] on icon at bounding box center [602, 145] width 23 height 19
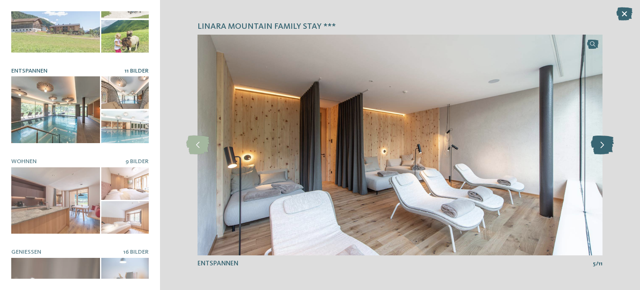
click at [601, 142] on icon at bounding box center [602, 145] width 23 height 19
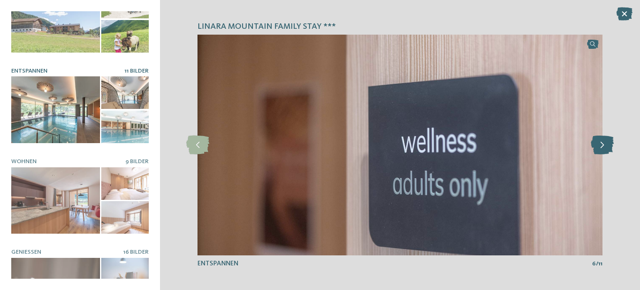
click at [601, 142] on icon at bounding box center [602, 145] width 23 height 19
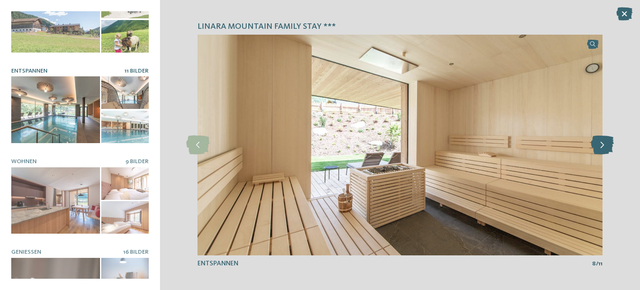
click at [601, 142] on icon at bounding box center [602, 145] width 23 height 19
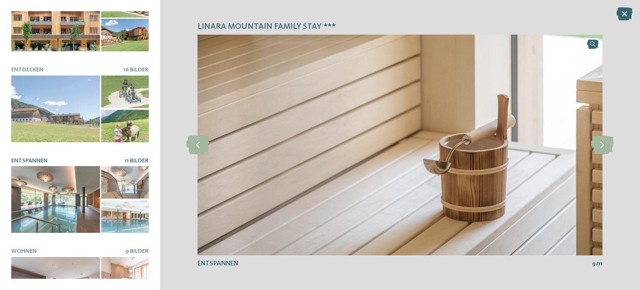
scroll to position [0, 0]
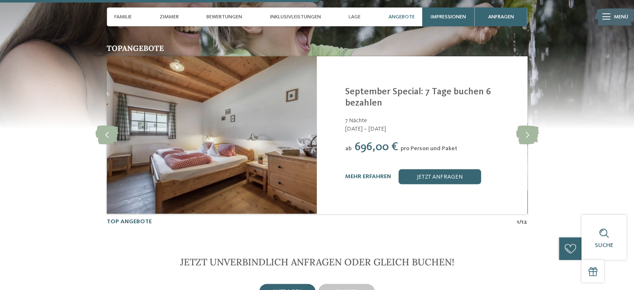
scroll to position [1543, 0]
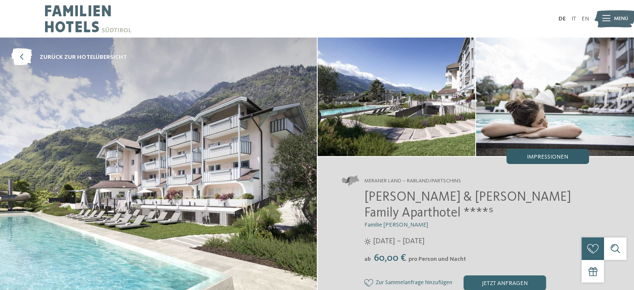
click at [555, 155] on span "Impressionen" at bounding box center [547, 157] width 41 height 6
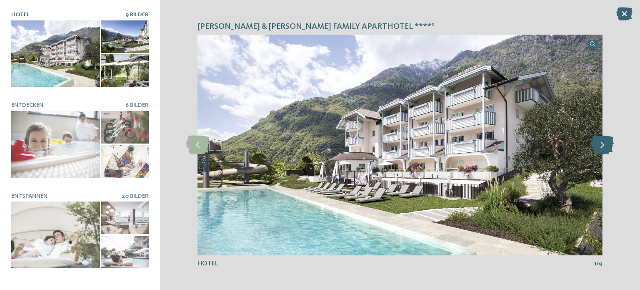
click at [600, 146] on icon at bounding box center [602, 145] width 23 height 19
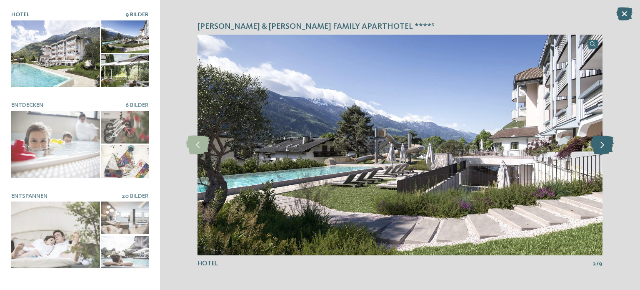
click at [600, 146] on icon at bounding box center [602, 145] width 23 height 19
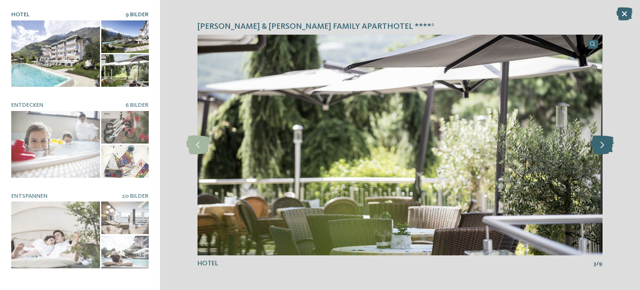
click at [600, 146] on icon at bounding box center [602, 145] width 23 height 19
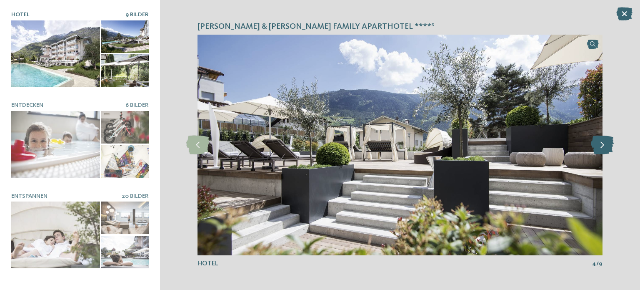
click at [600, 146] on icon at bounding box center [602, 145] width 23 height 19
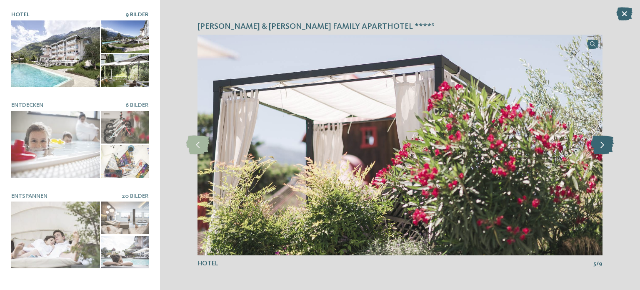
click at [600, 146] on icon at bounding box center [602, 145] width 23 height 19
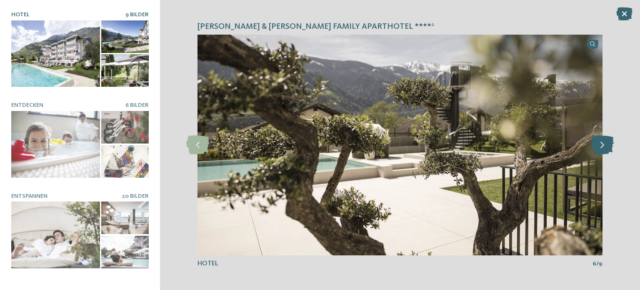
click at [600, 146] on icon at bounding box center [602, 145] width 23 height 19
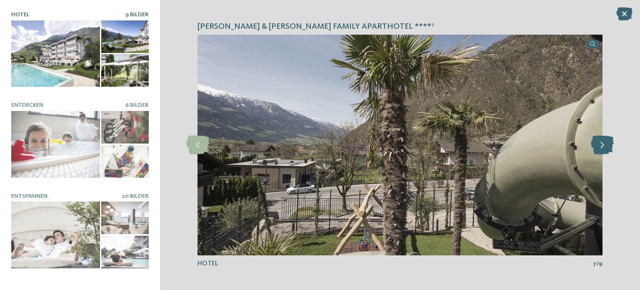
click at [600, 146] on icon at bounding box center [602, 145] width 23 height 19
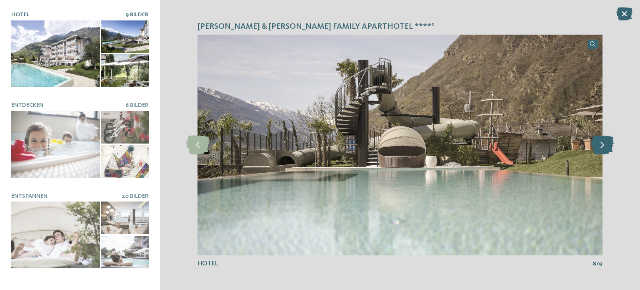
click at [600, 146] on icon at bounding box center [602, 145] width 23 height 19
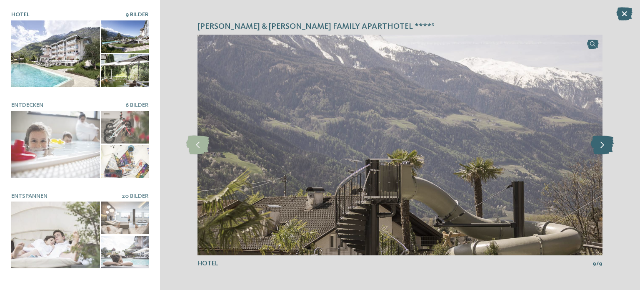
click at [600, 146] on icon at bounding box center [602, 145] width 23 height 19
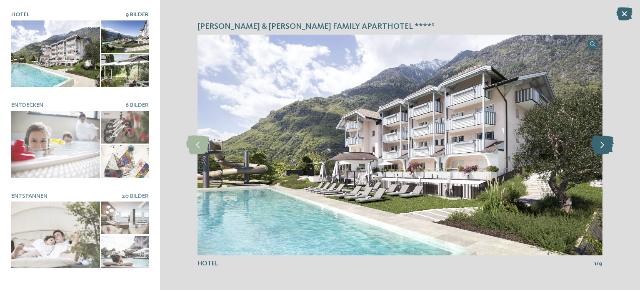
click at [600, 146] on icon at bounding box center [602, 145] width 23 height 19
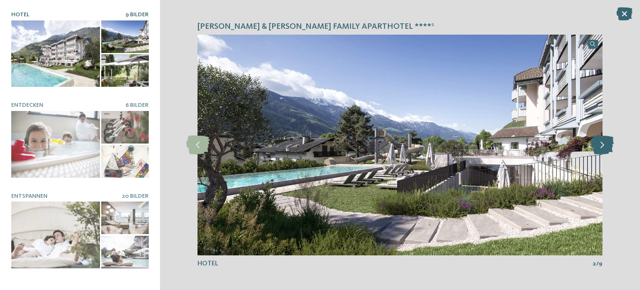
click at [600, 146] on icon at bounding box center [602, 145] width 23 height 19
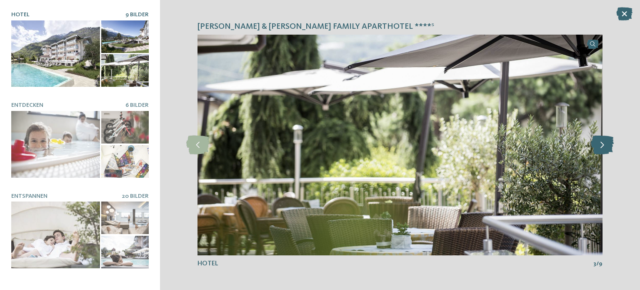
click at [600, 146] on icon at bounding box center [602, 145] width 23 height 19
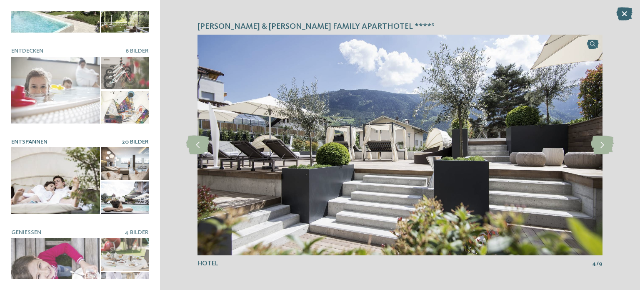
scroll to position [42, 0]
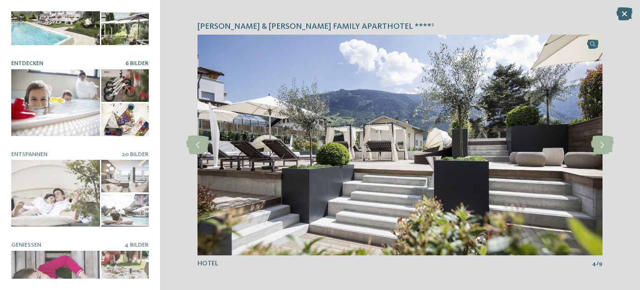
click at [53, 108] on div at bounding box center [55, 102] width 89 height 67
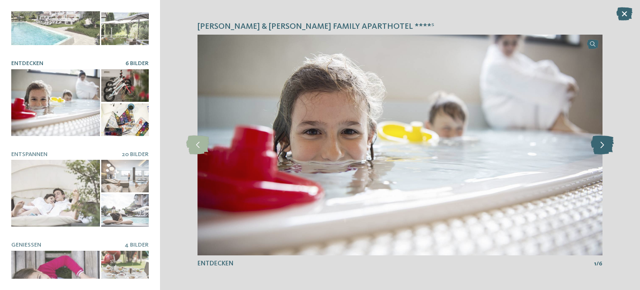
click at [598, 142] on icon at bounding box center [602, 145] width 23 height 19
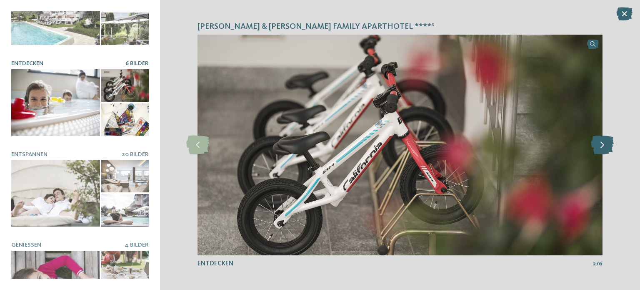
click at [598, 142] on icon at bounding box center [602, 145] width 23 height 19
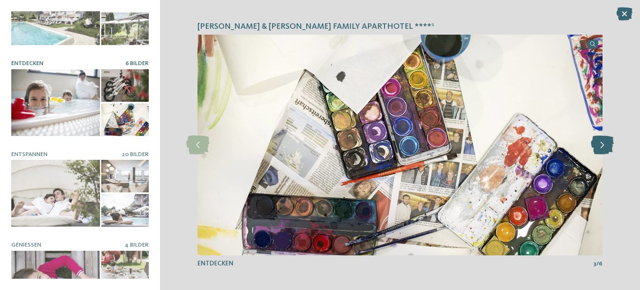
click at [598, 142] on icon at bounding box center [602, 145] width 23 height 19
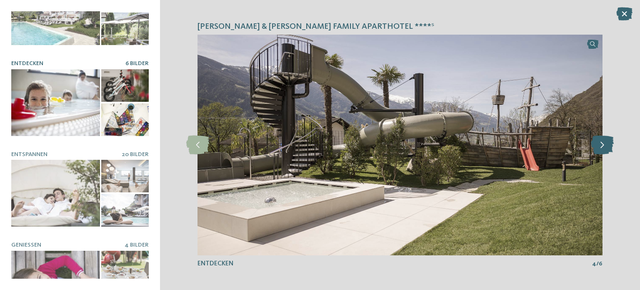
click at [598, 142] on icon at bounding box center [602, 145] width 23 height 19
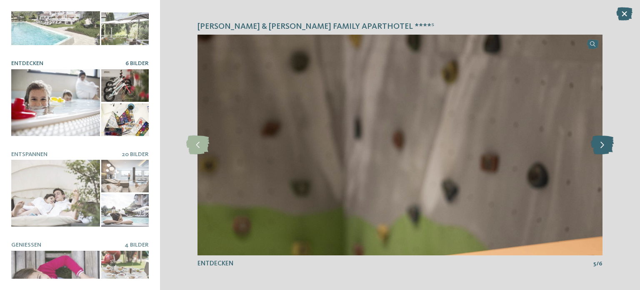
click at [598, 142] on icon at bounding box center [602, 145] width 23 height 19
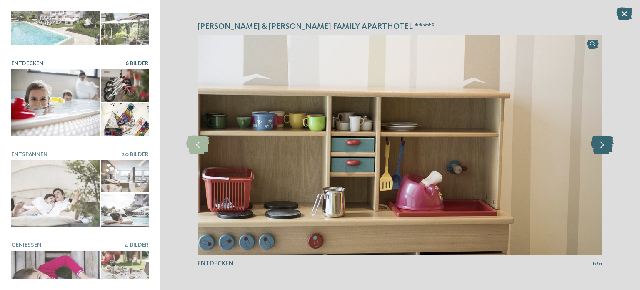
click at [598, 142] on icon at bounding box center [602, 145] width 23 height 19
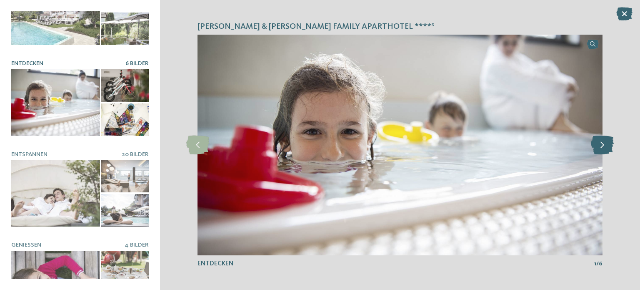
click at [598, 142] on icon at bounding box center [602, 145] width 23 height 19
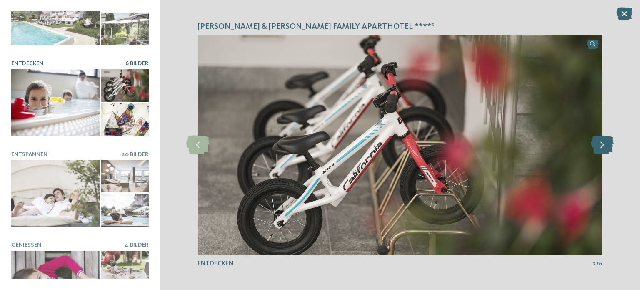
click at [598, 142] on icon at bounding box center [602, 145] width 23 height 19
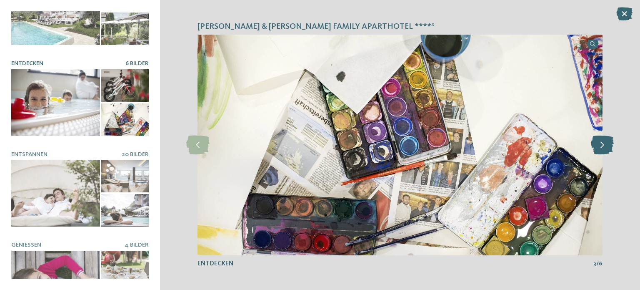
click at [598, 142] on icon at bounding box center [602, 145] width 23 height 19
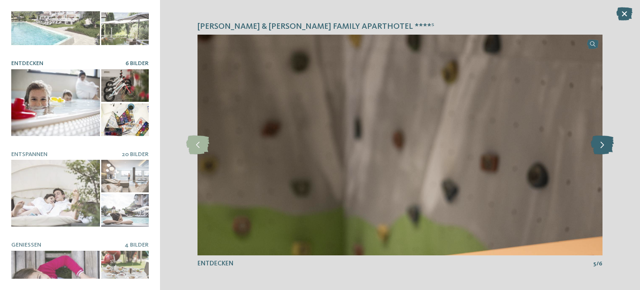
click at [598, 142] on icon at bounding box center [602, 145] width 23 height 19
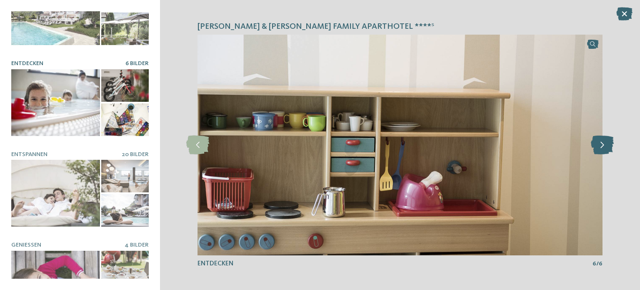
click at [598, 142] on icon at bounding box center [602, 145] width 23 height 19
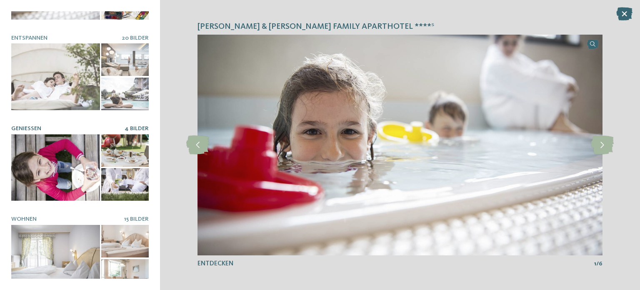
scroll to position [160, 0]
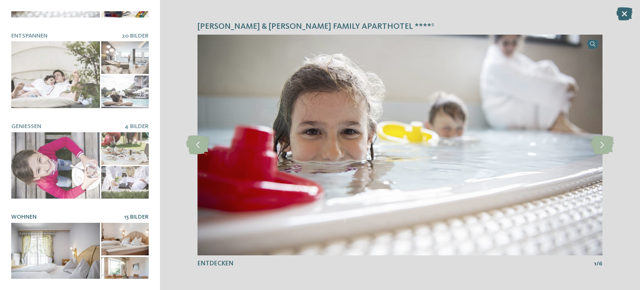
click at [44, 248] on div at bounding box center [55, 256] width 89 height 67
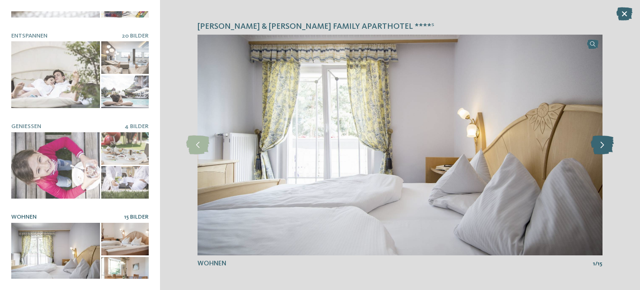
click at [605, 145] on icon at bounding box center [602, 145] width 23 height 19
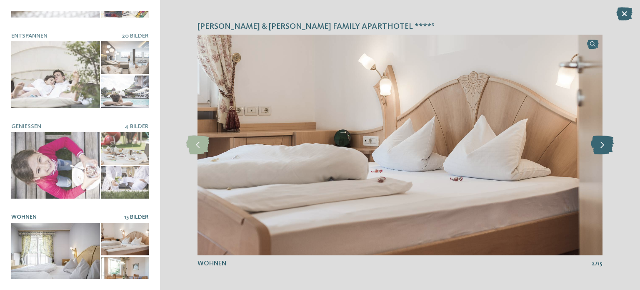
click at [605, 145] on icon at bounding box center [602, 145] width 23 height 19
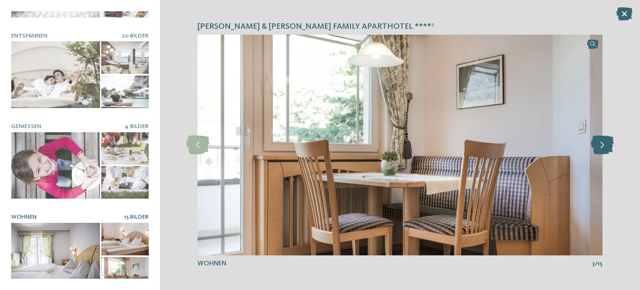
click at [605, 145] on icon at bounding box center [602, 145] width 23 height 19
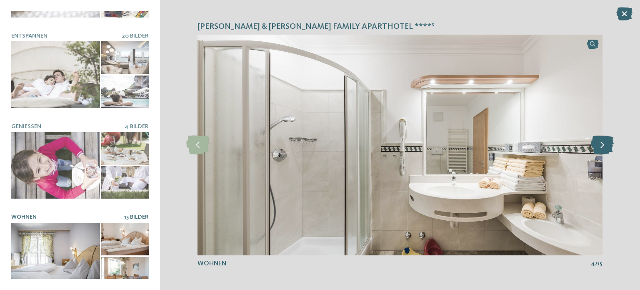
click at [605, 145] on icon at bounding box center [602, 145] width 23 height 19
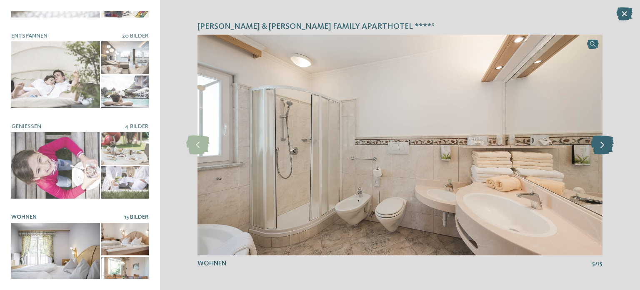
click at [605, 145] on icon at bounding box center [602, 145] width 23 height 19
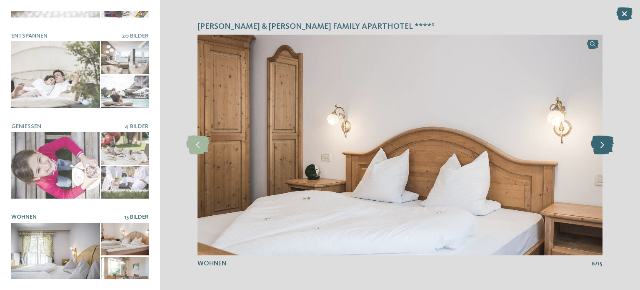
click at [605, 145] on icon at bounding box center [602, 145] width 23 height 19
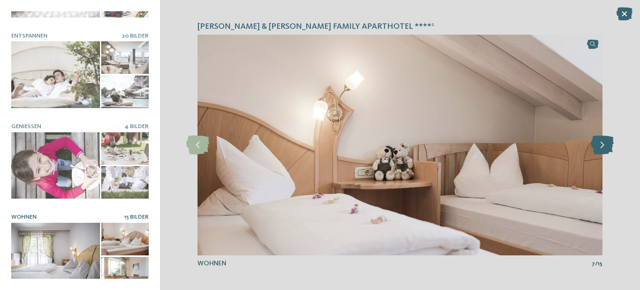
click at [605, 145] on icon at bounding box center [602, 145] width 23 height 19
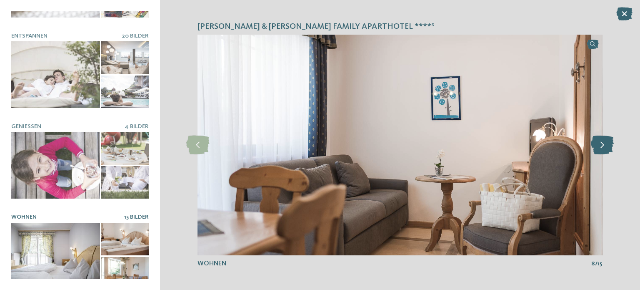
click at [605, 145] on icon at bounding box center [602, 145] width 23 height 19
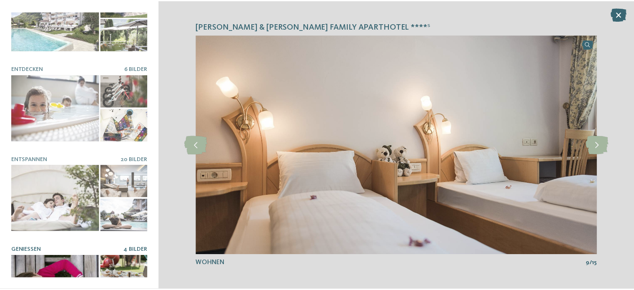
scroll to position [0, 0]
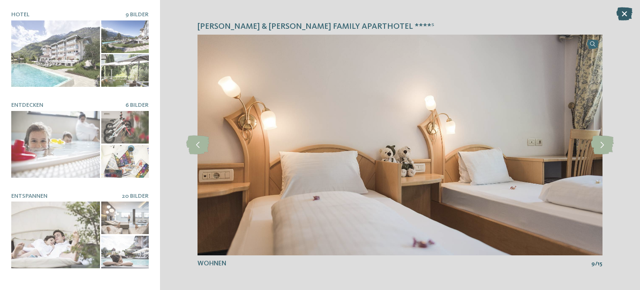
click at [626, 10] on icon at bounding box center [625, 13] width 16 height 13
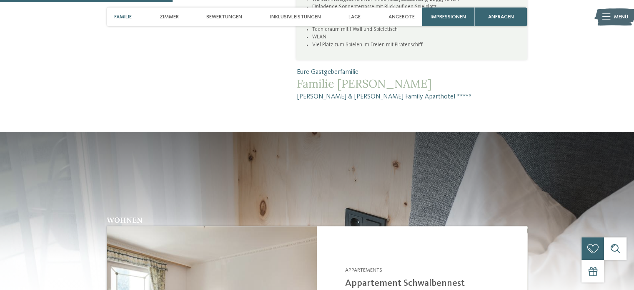
scroll to position [876, 0]
